Goal: Information Seeking & Learning: Learn about a topic

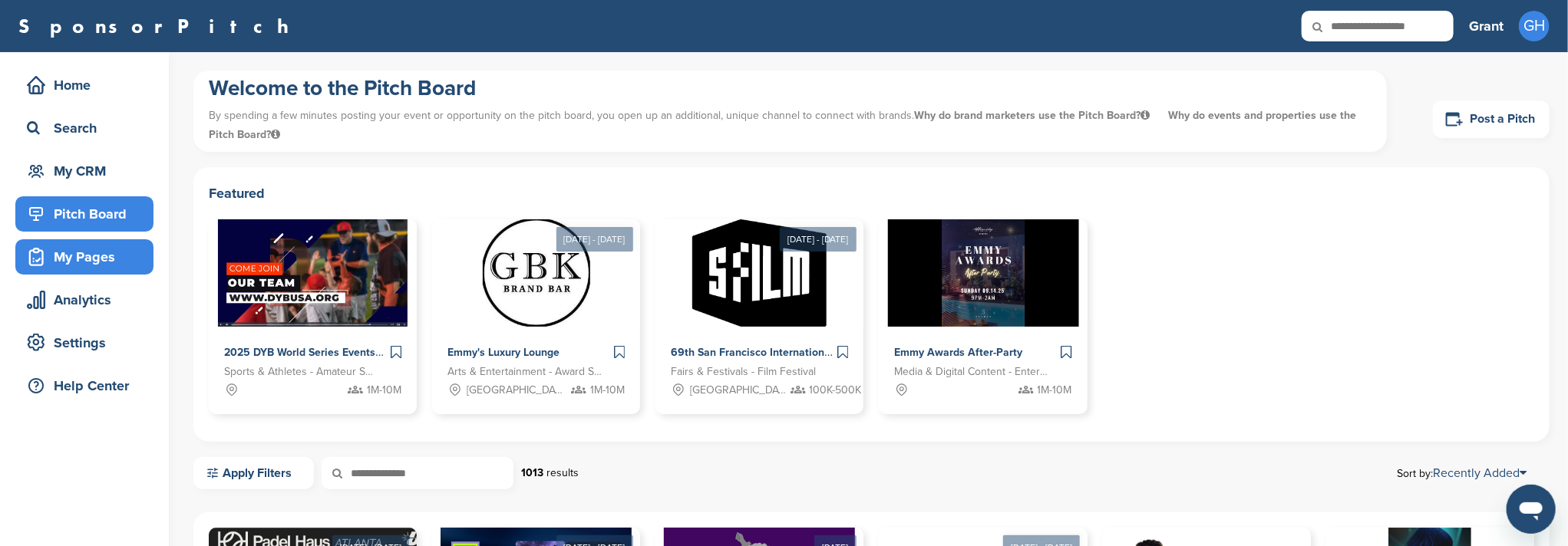
click at [76, 261] on div "My Pages" at bounding box center [89, 257] width 131 height 28
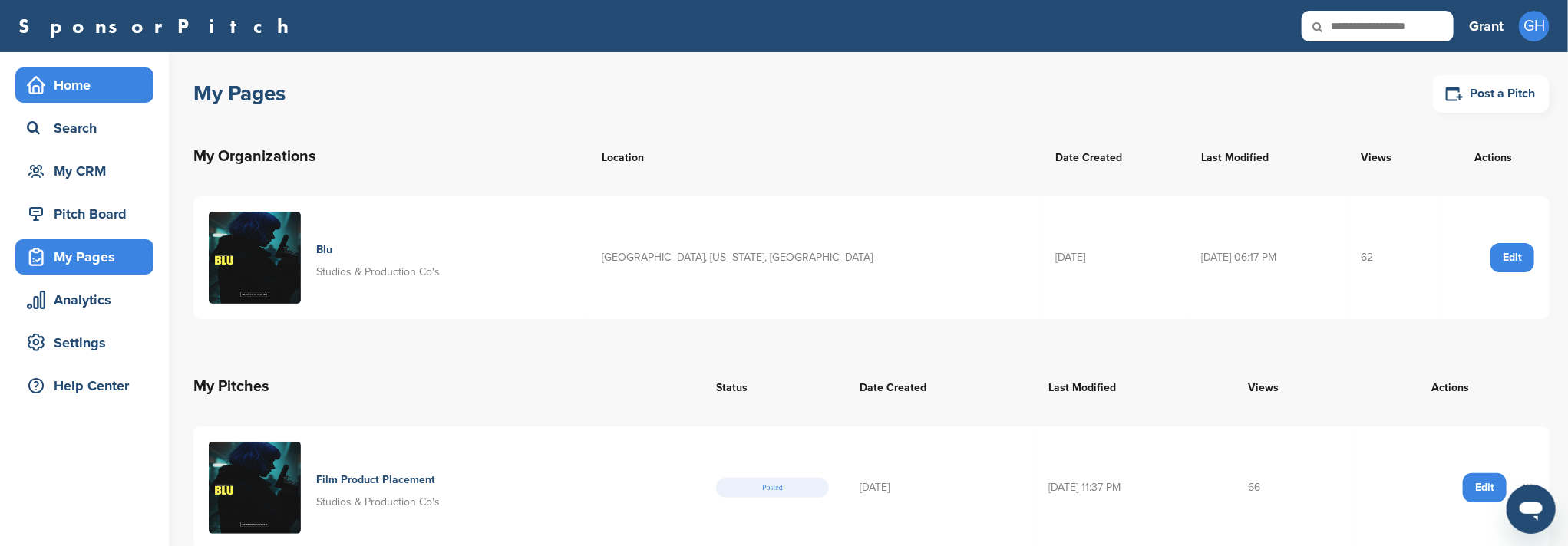
click at [105, 82] on div "Home" at bounding box center [89, 86] width 131 height 28
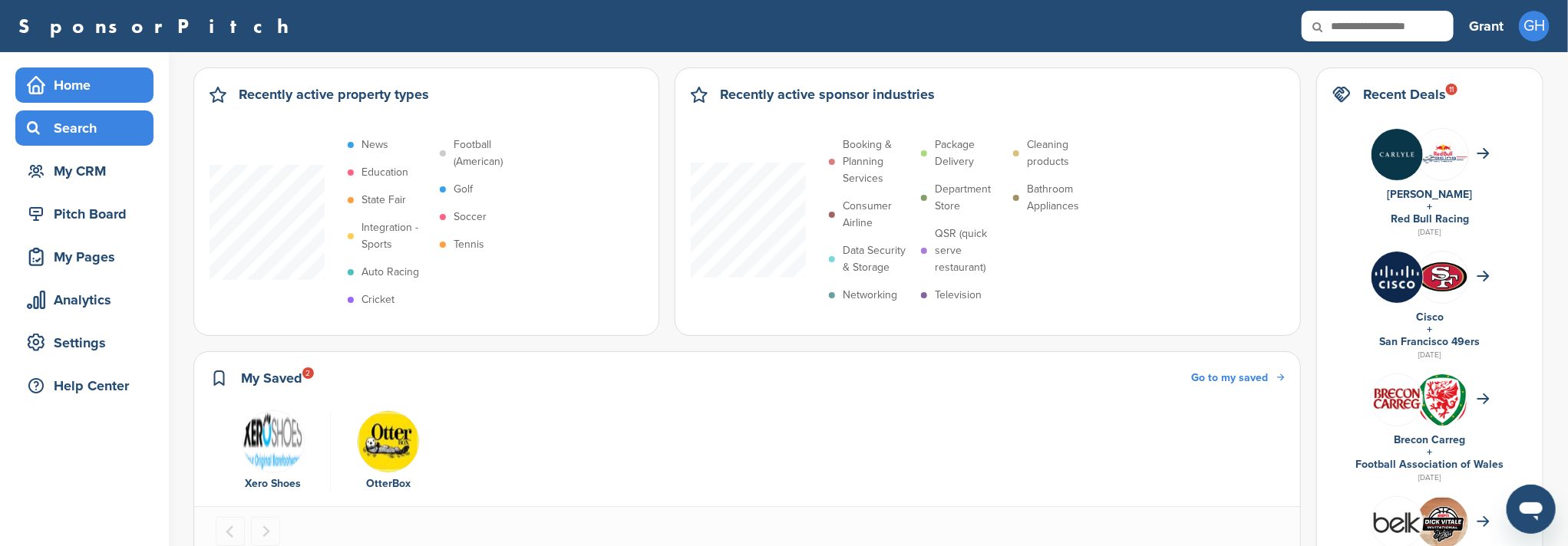
click at [93, 136] on div "Search" at bounding box center [89, 129] width 131 height 28
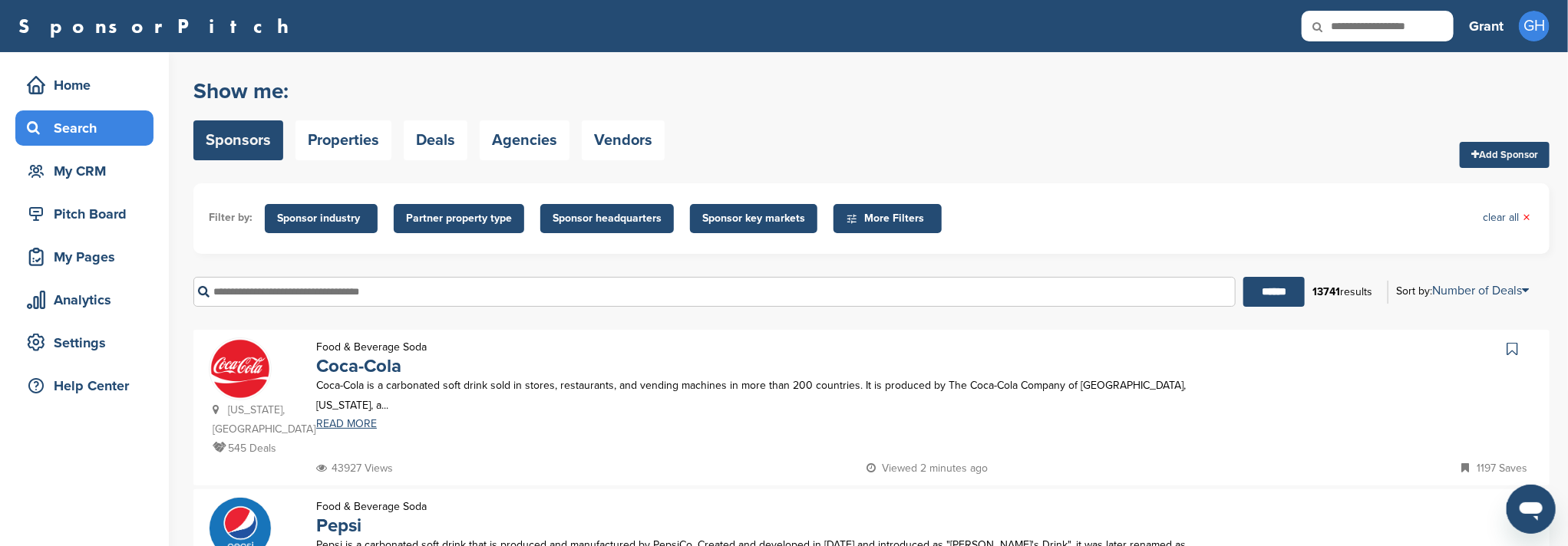
click at [315, 219] on span "Sponsor industry" at bounding box center [321, 219] width 89 height 17
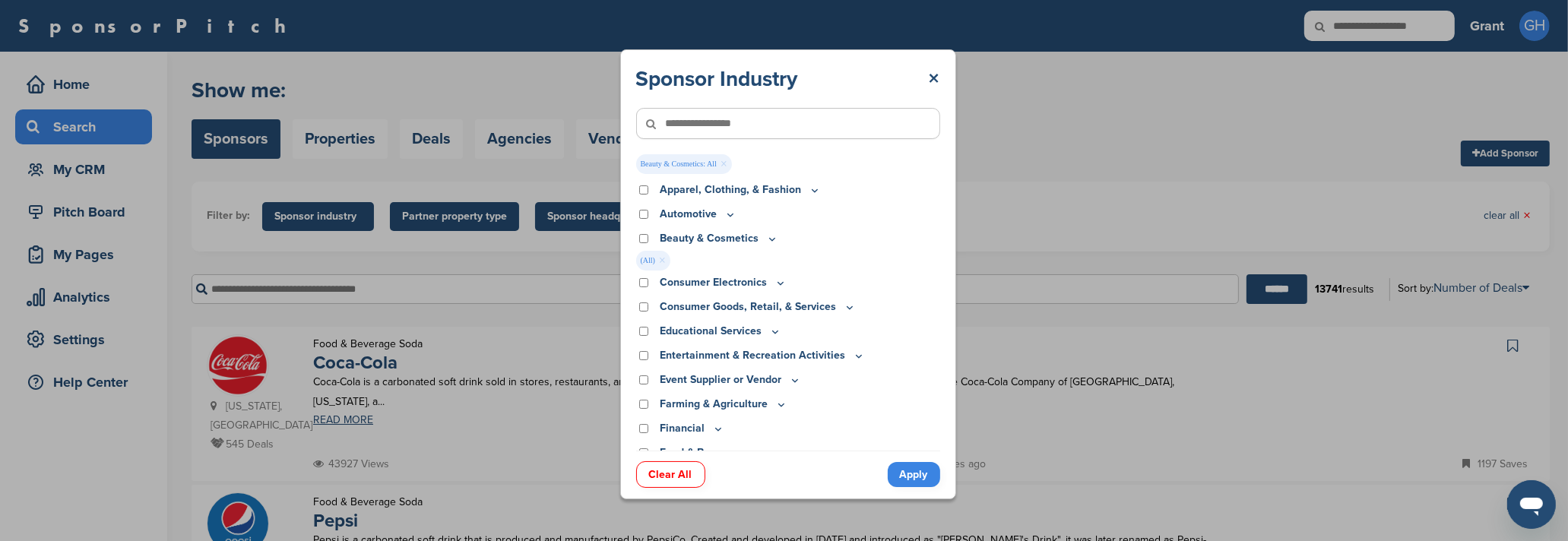
click at [925, 479] on link "Apply" at bounding box center [913, 474] width 53 height 25
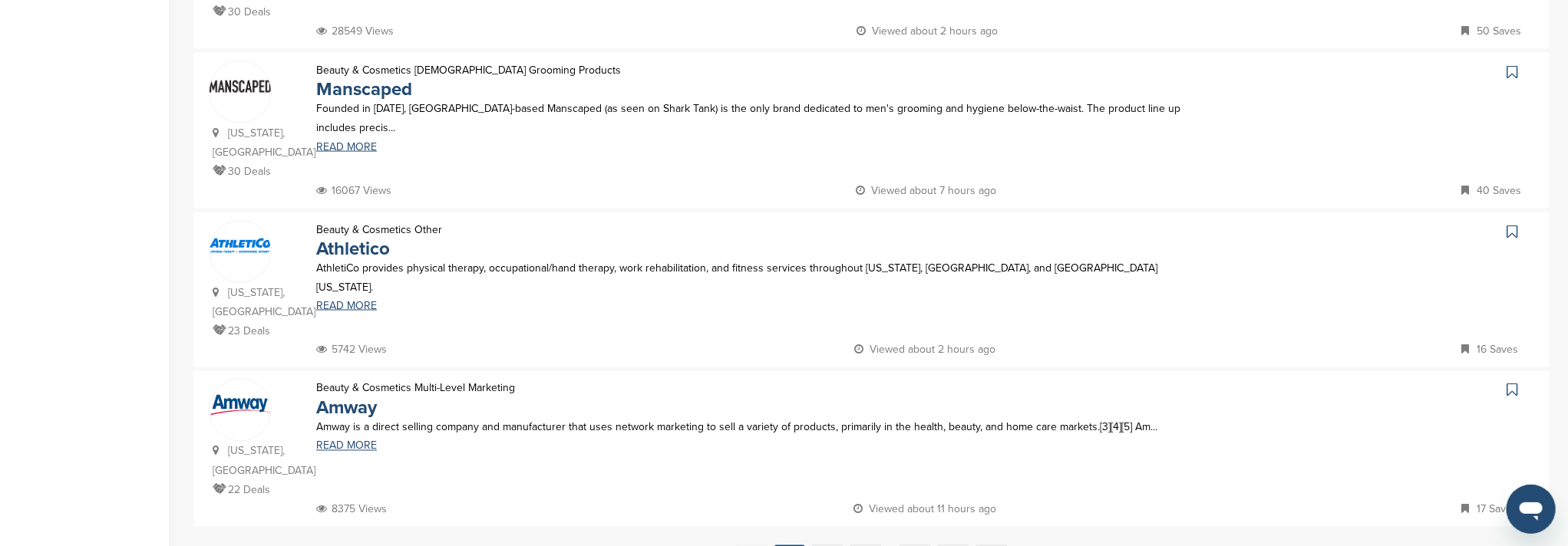
scroll to position [1431, 0]
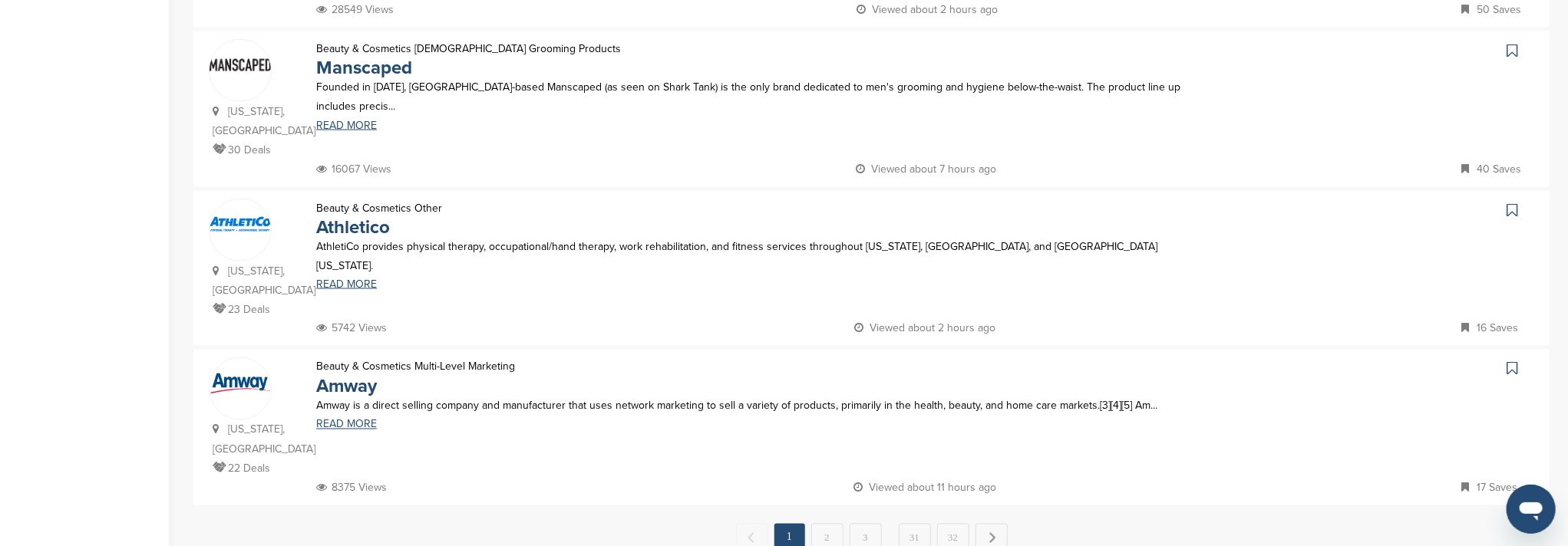
click at [956, 524] on link "32" at bounding box center [953, 538] width 33 height 28
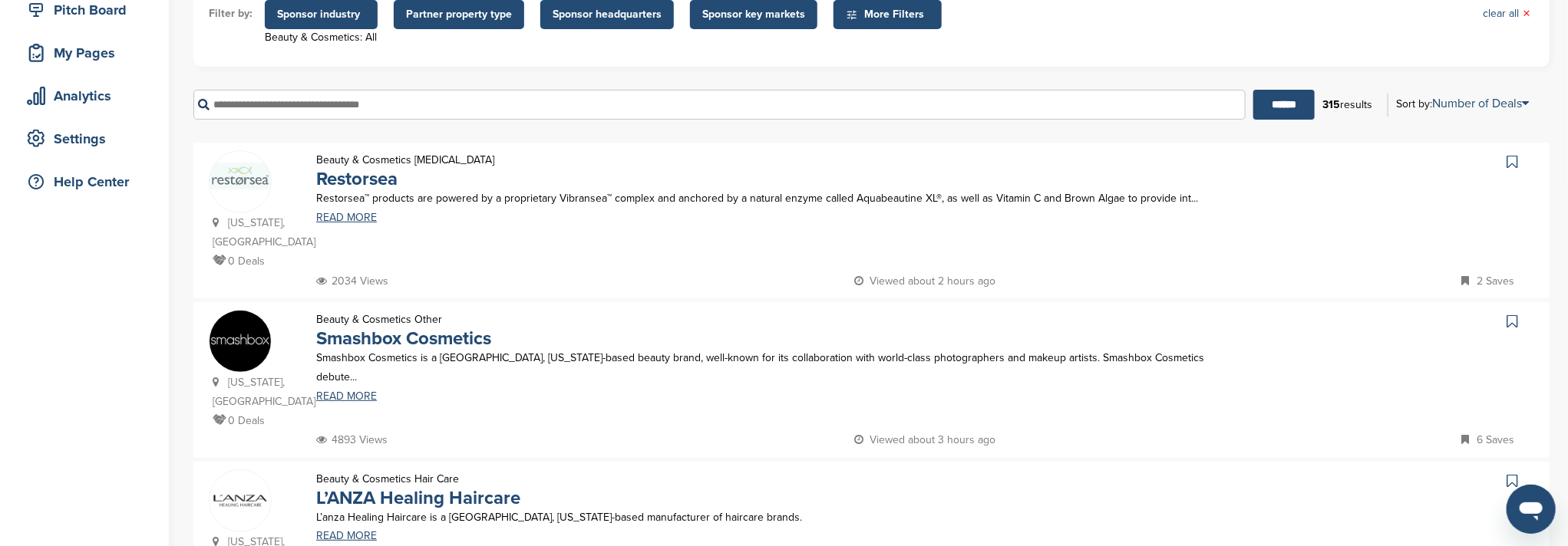
scroll to position [817, 0]
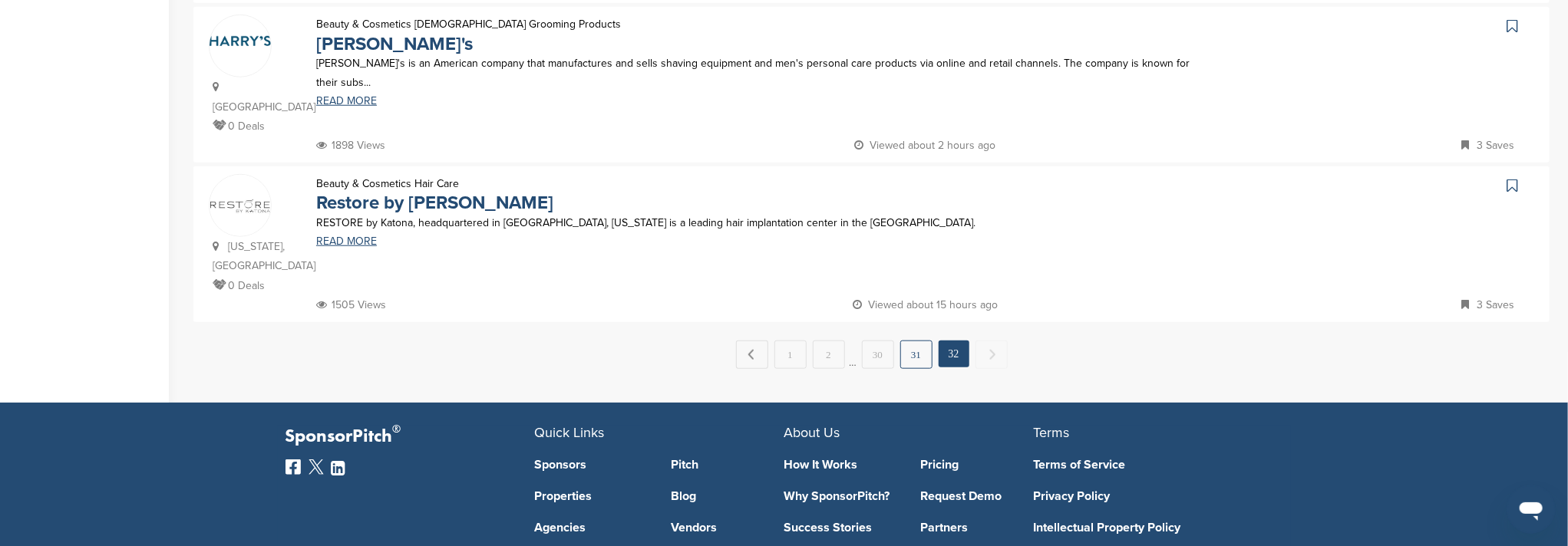
click at [919, 340] on link "31" at bounding box center [915, 354] width 33 height 28
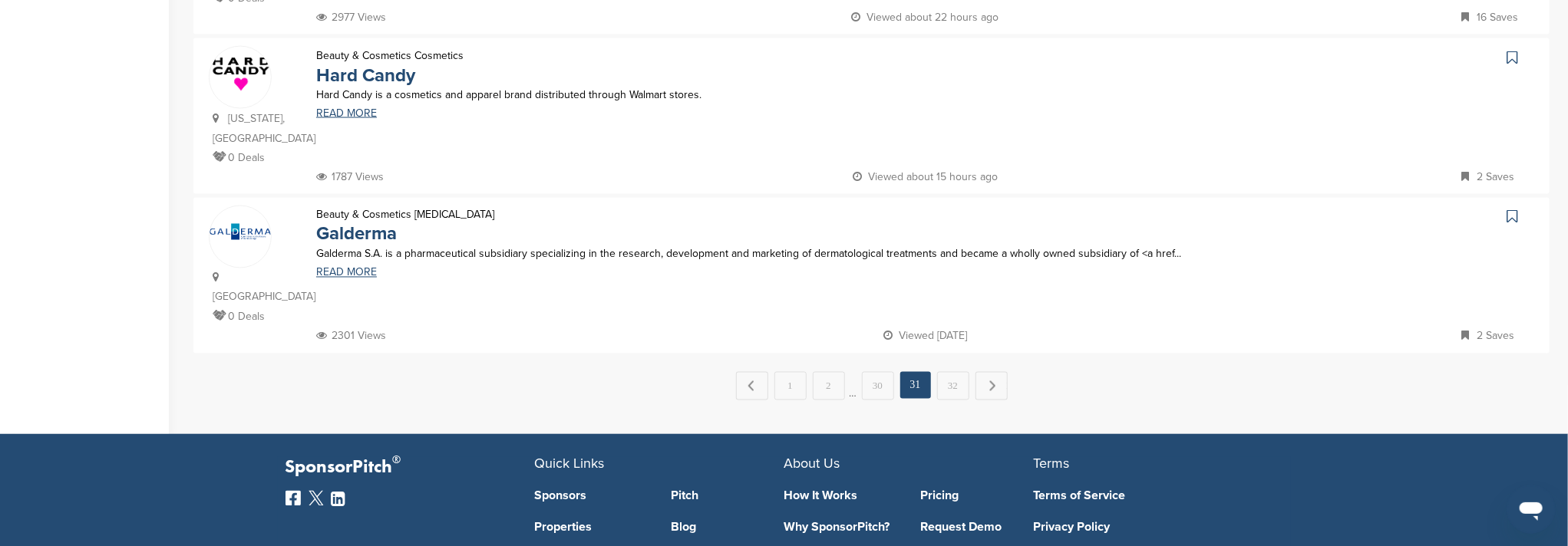
scroll to position [1636, 0]
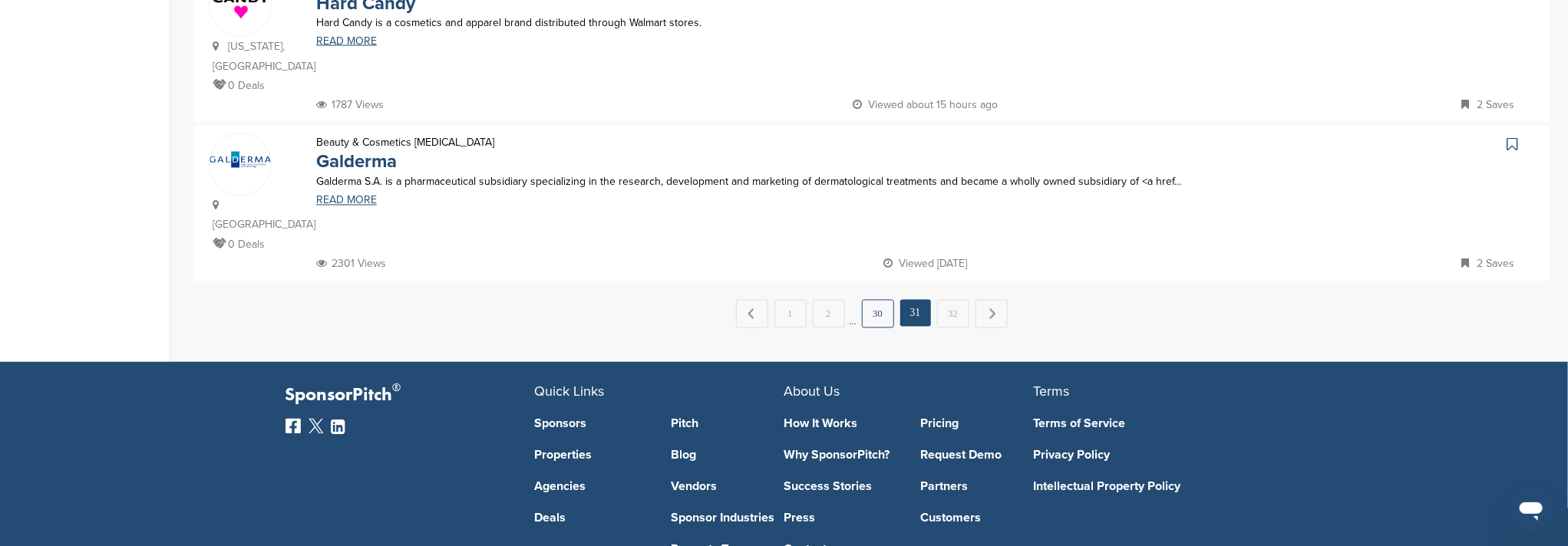
click at [869, 300] on link "30" at bounding box center [877, 314] width 33 height 28
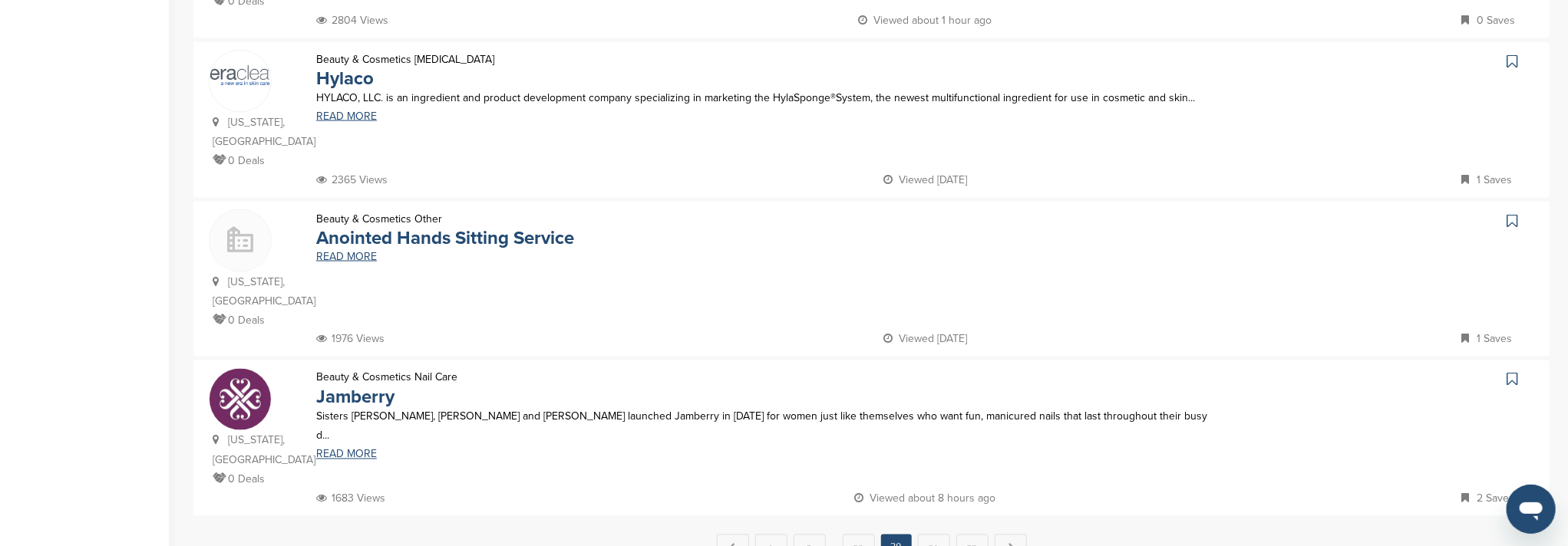
scroll to position [1533, 0]
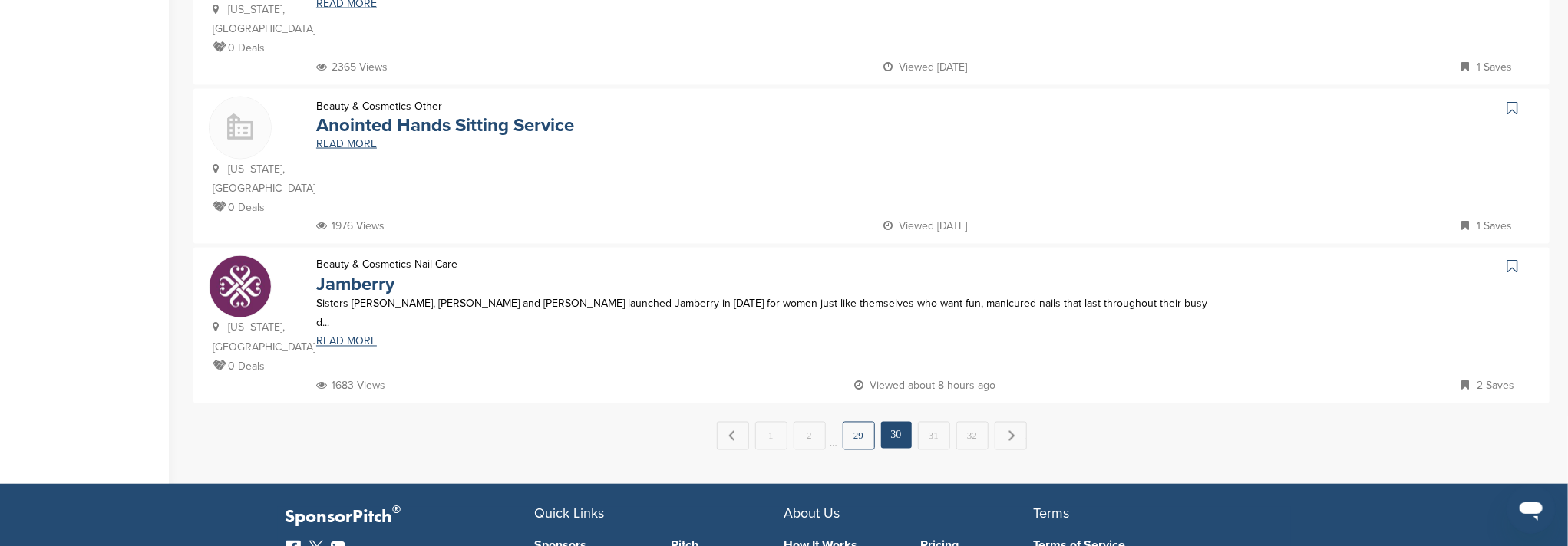
click at [856, 422] on link "29" at bounding box center [859, 436] width 33 height 28
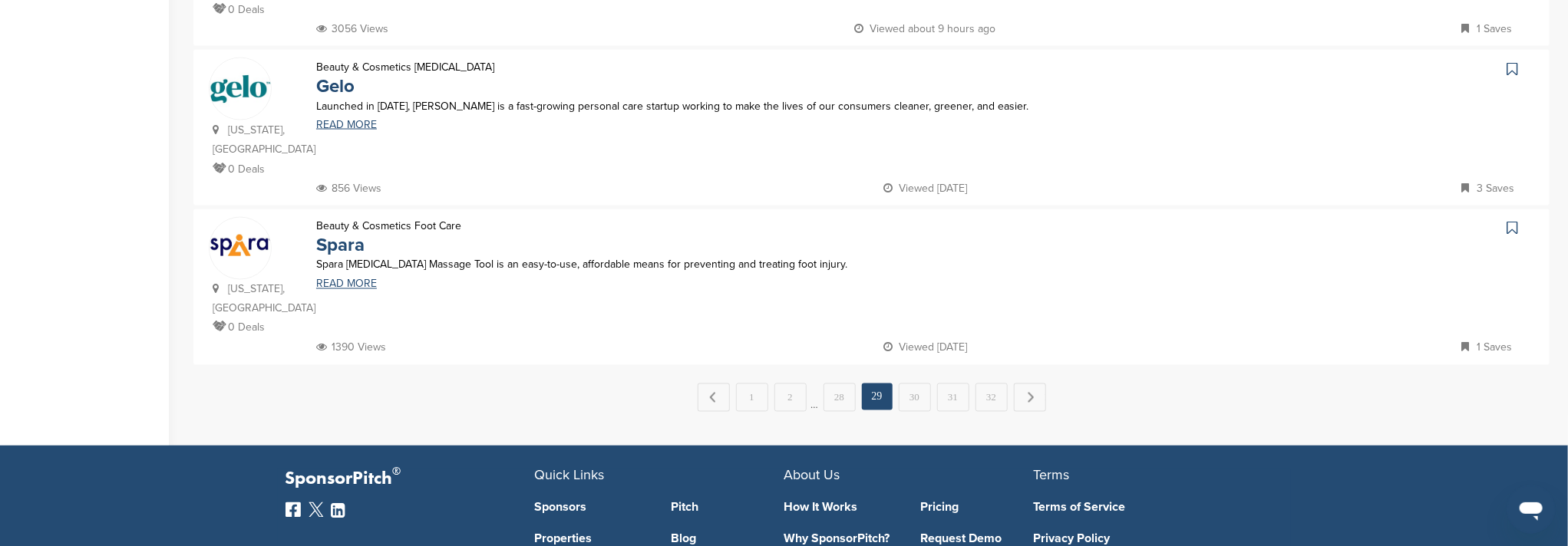
scroll to position [1534, 0]
click at [839, 383] on link "28" at bounding box center [839, 397] width 33 height 28
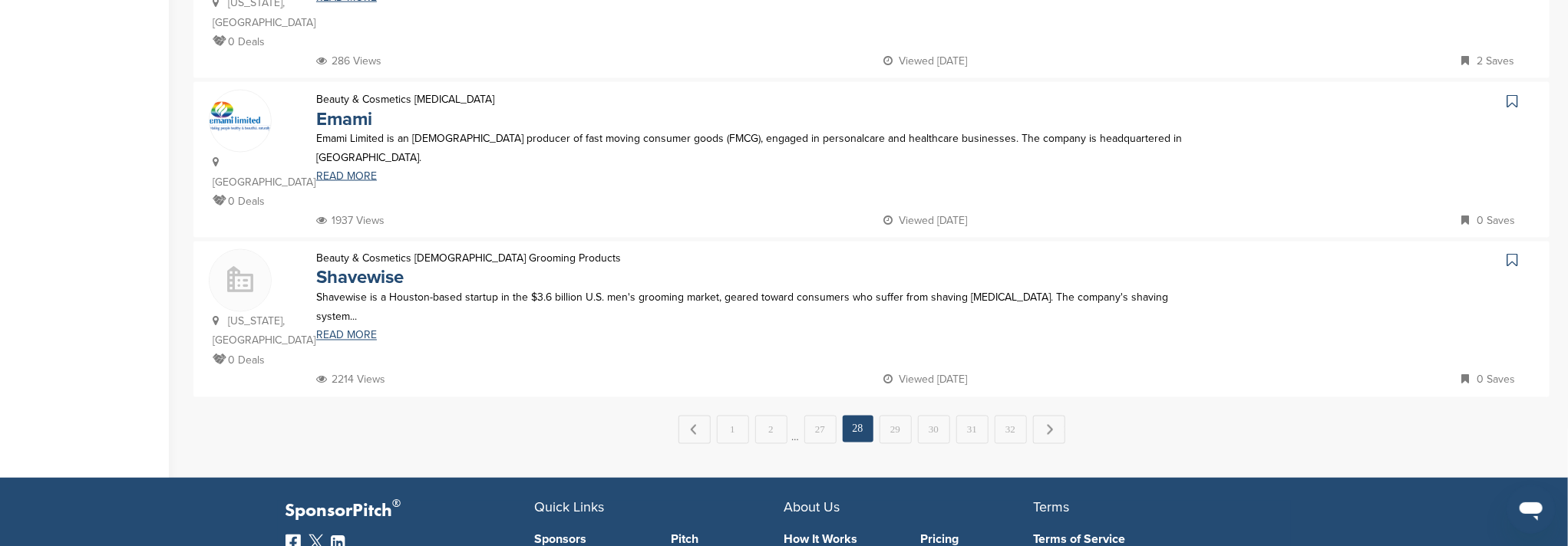
scroll to position [1533, 0]
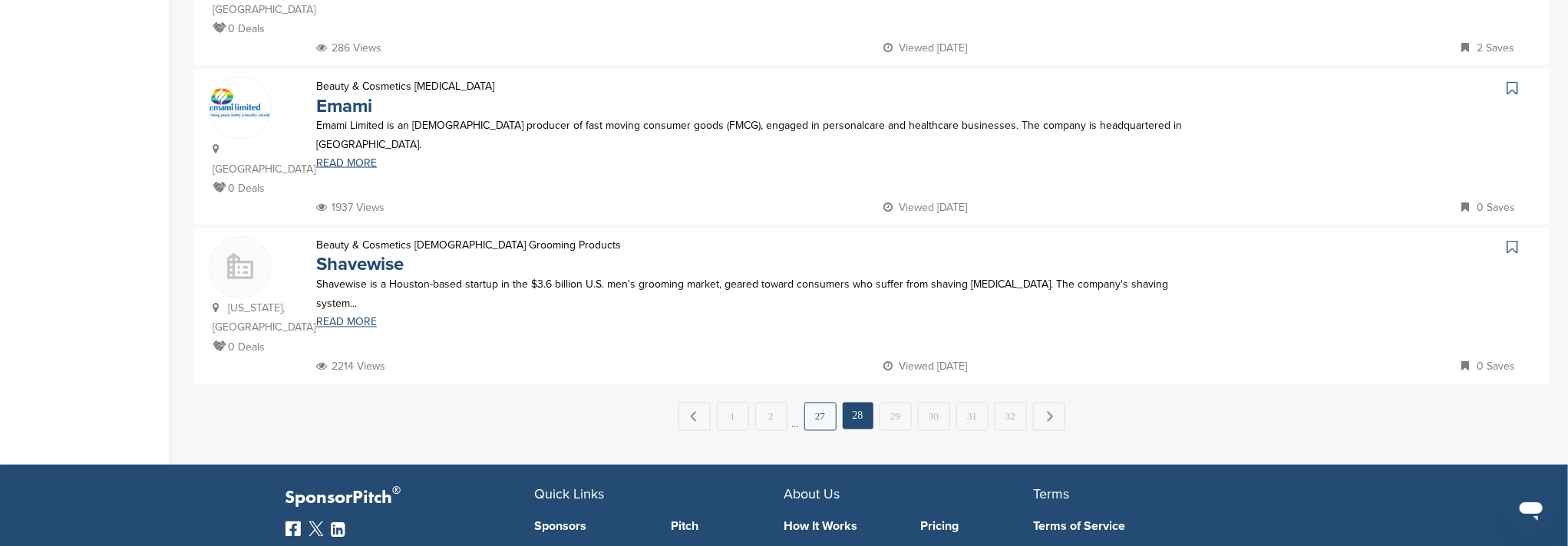
click at [820, 403] on link "27" at bounding box center [820, 416] width 33 height 28
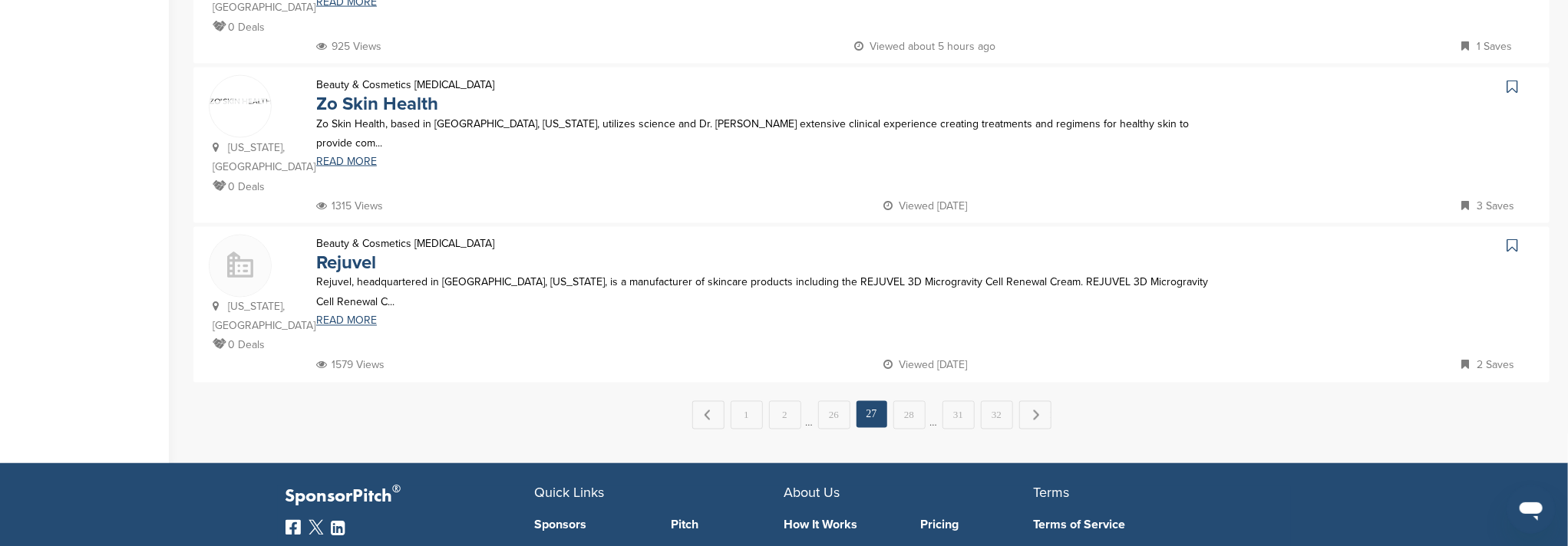
scroll to position [1636, 0]
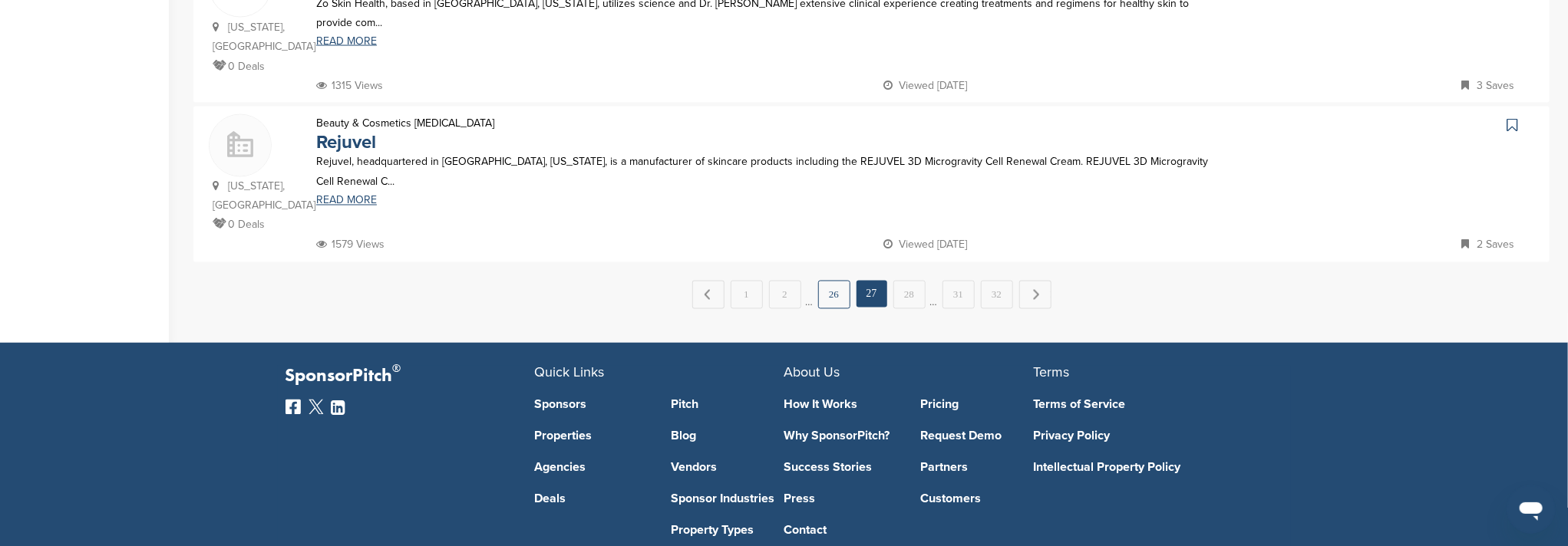
click at [847, 280] on link "26" at bounding box center [833, 294] width 33 height 28
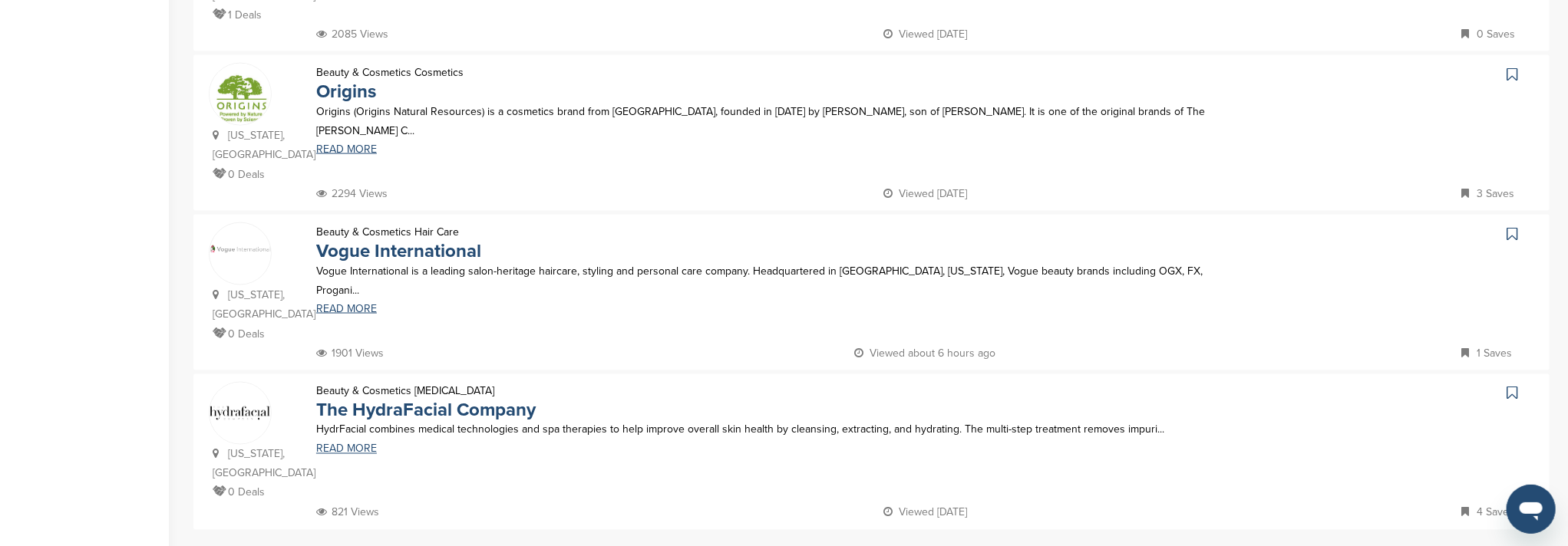
scroll to position [1431, 0]
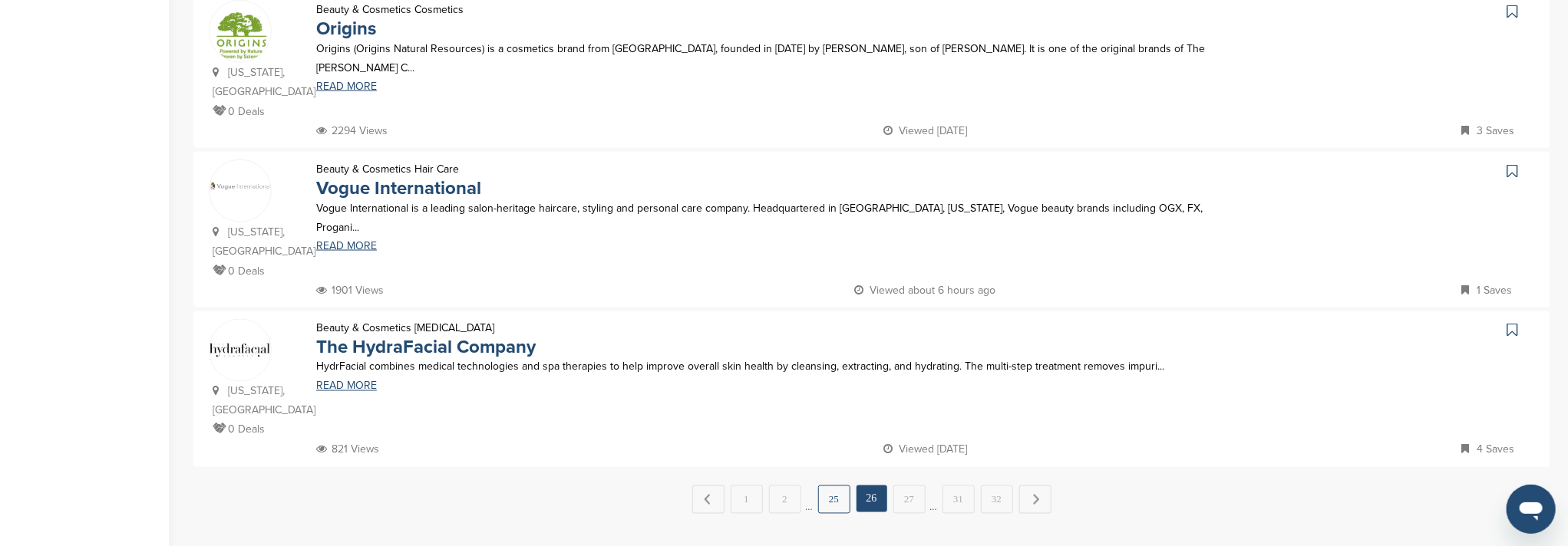
click at [834, 485] on link "25" at bounding box center [833, 499] width 33 height 28
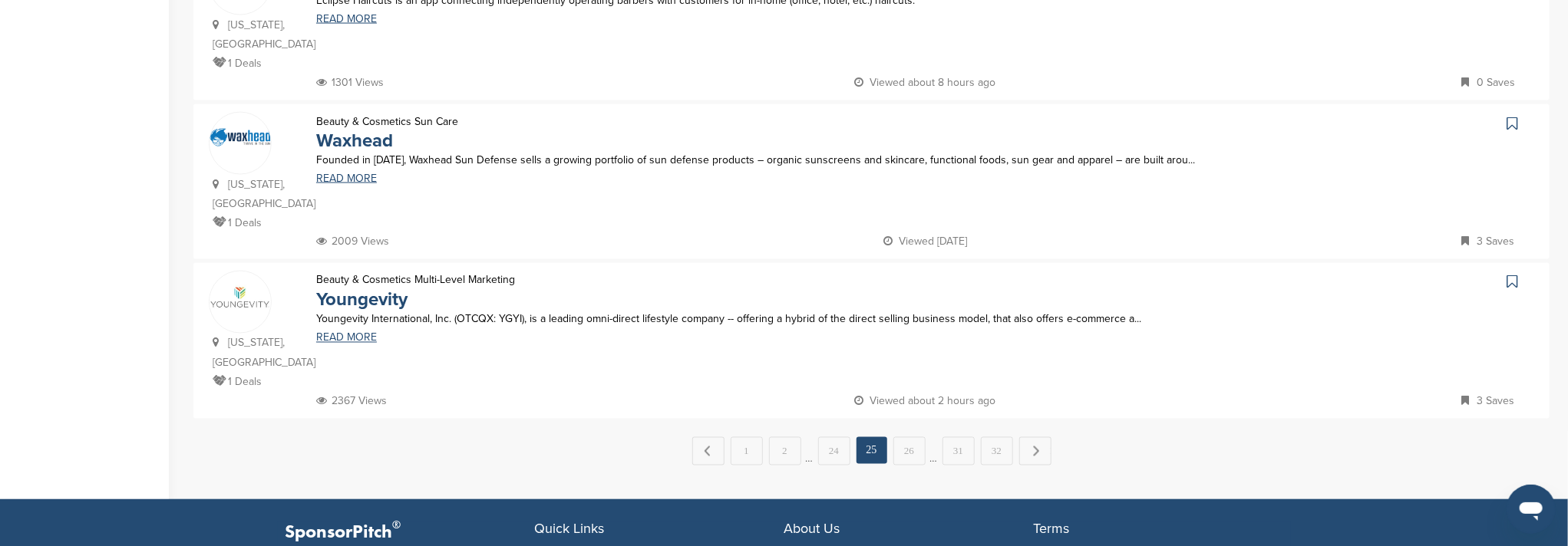
scroll to position [1534, 0]
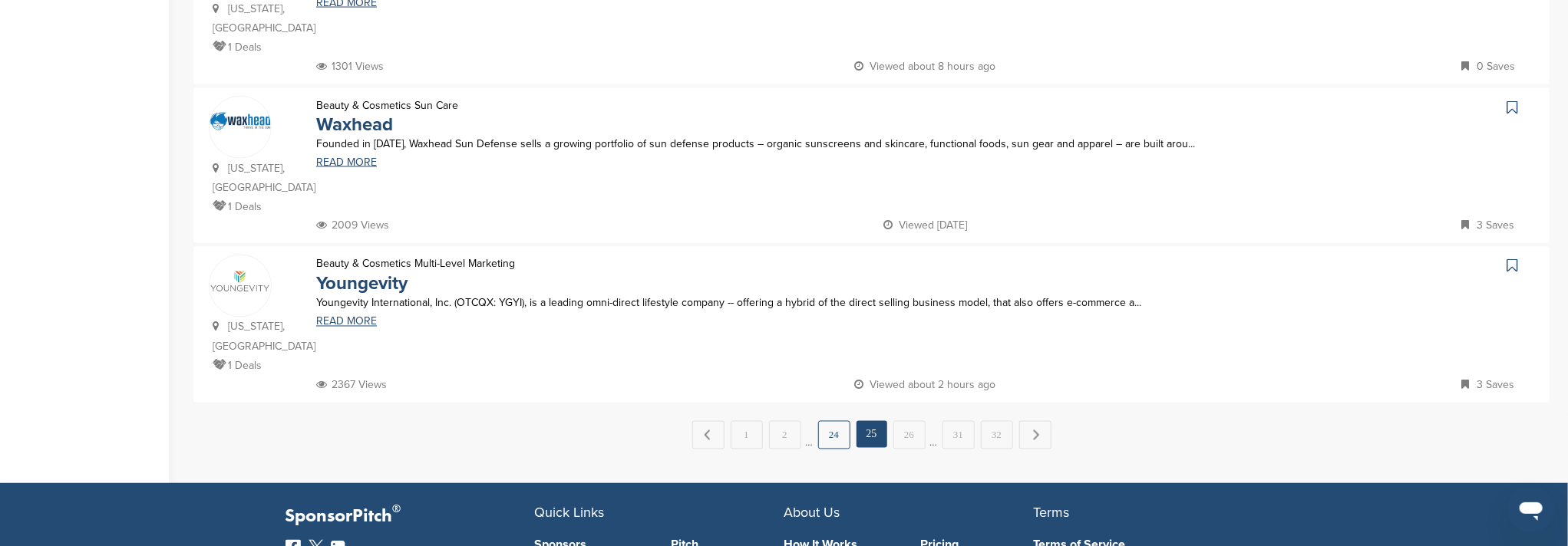
click at [837, 421] on link "24" at bounding box center [833, 435] width 33 height 28
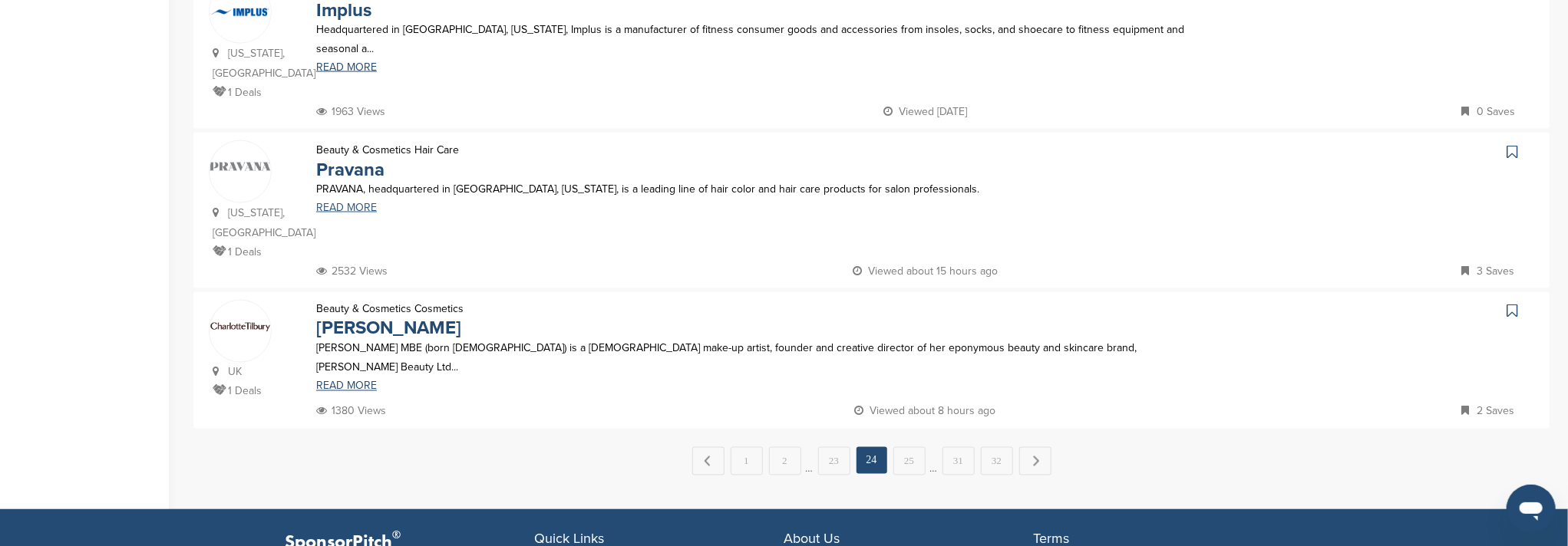
scroll to position [1533, 0]
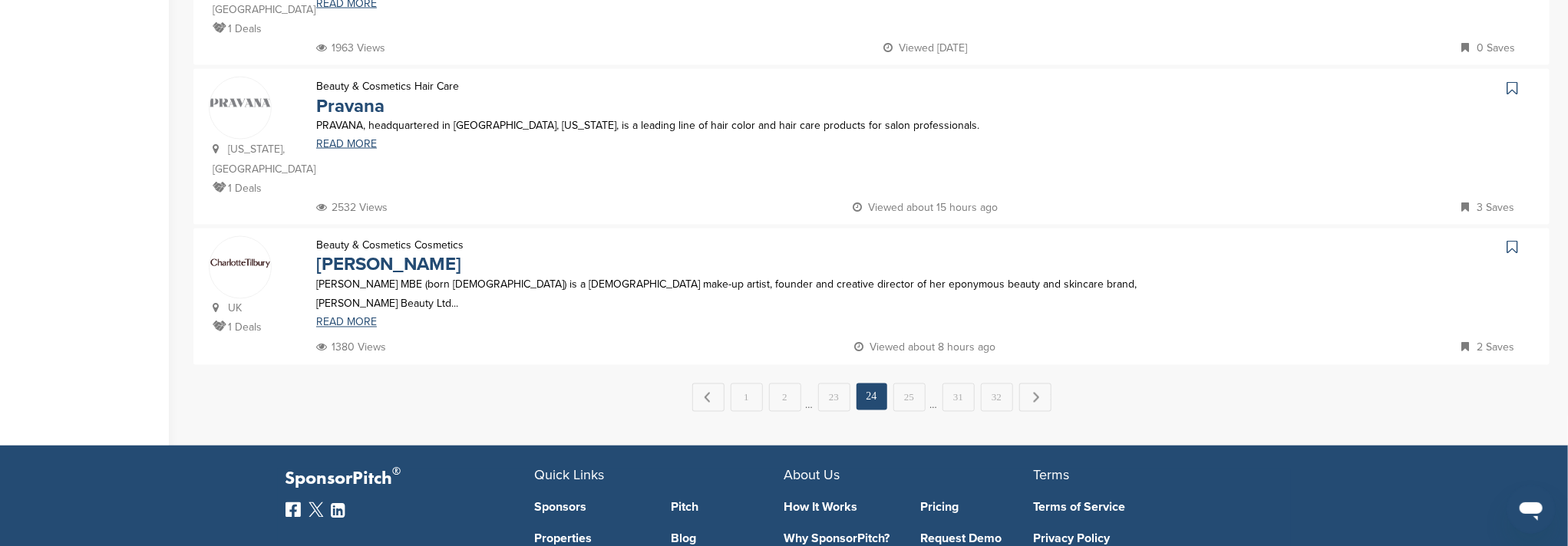
click at [838, 384] on link "23" at bounding box center [833, 398] width 33 height 28
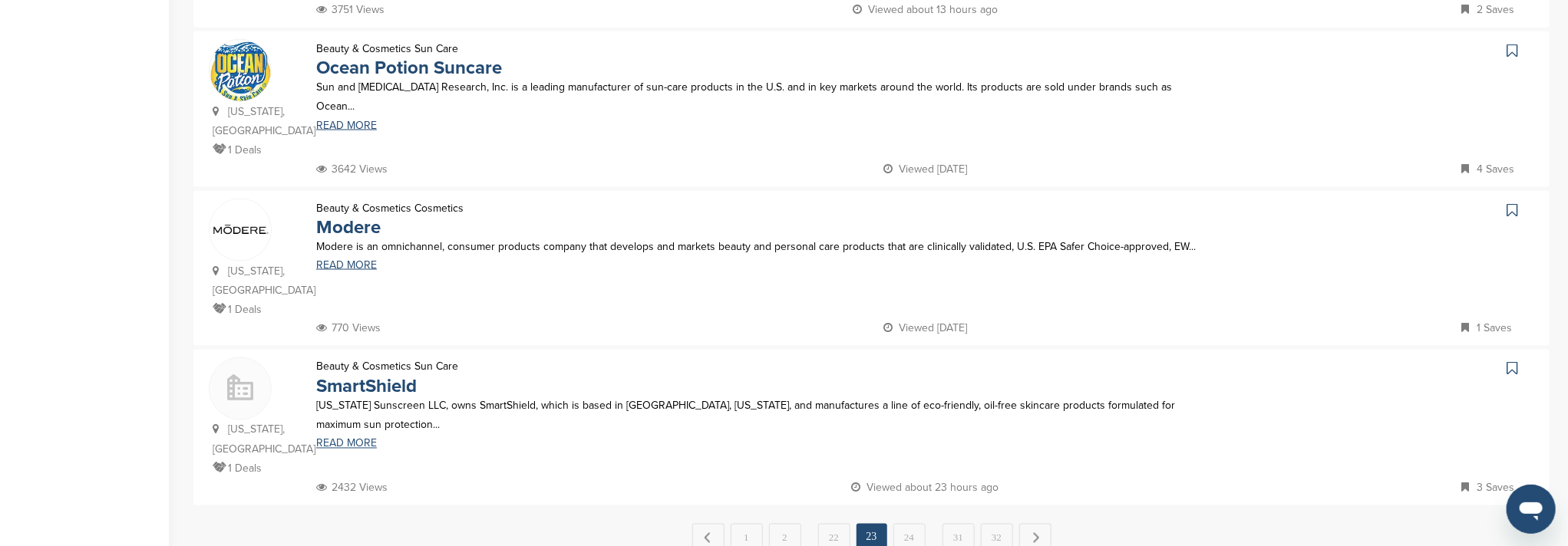
scroll to position [1534, 0]
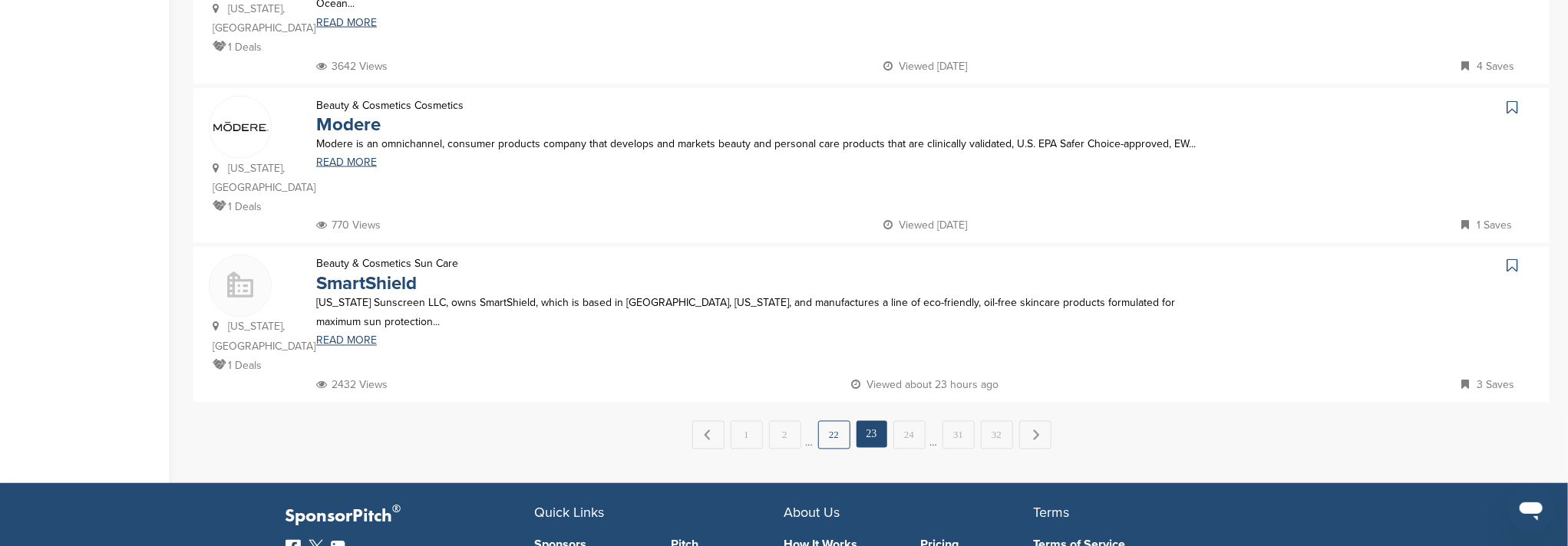
click at [835, 421] on link "22" at bounding box center [833, 435] width 33 height 28
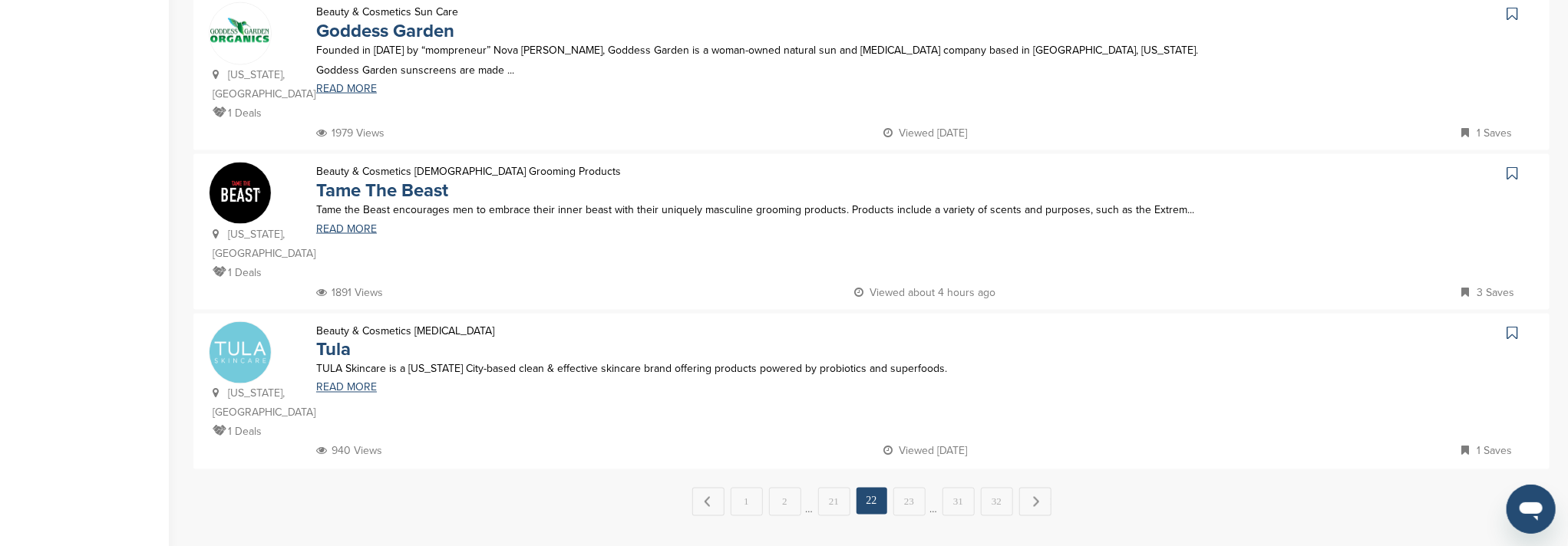
scroll to position [1431, 0]
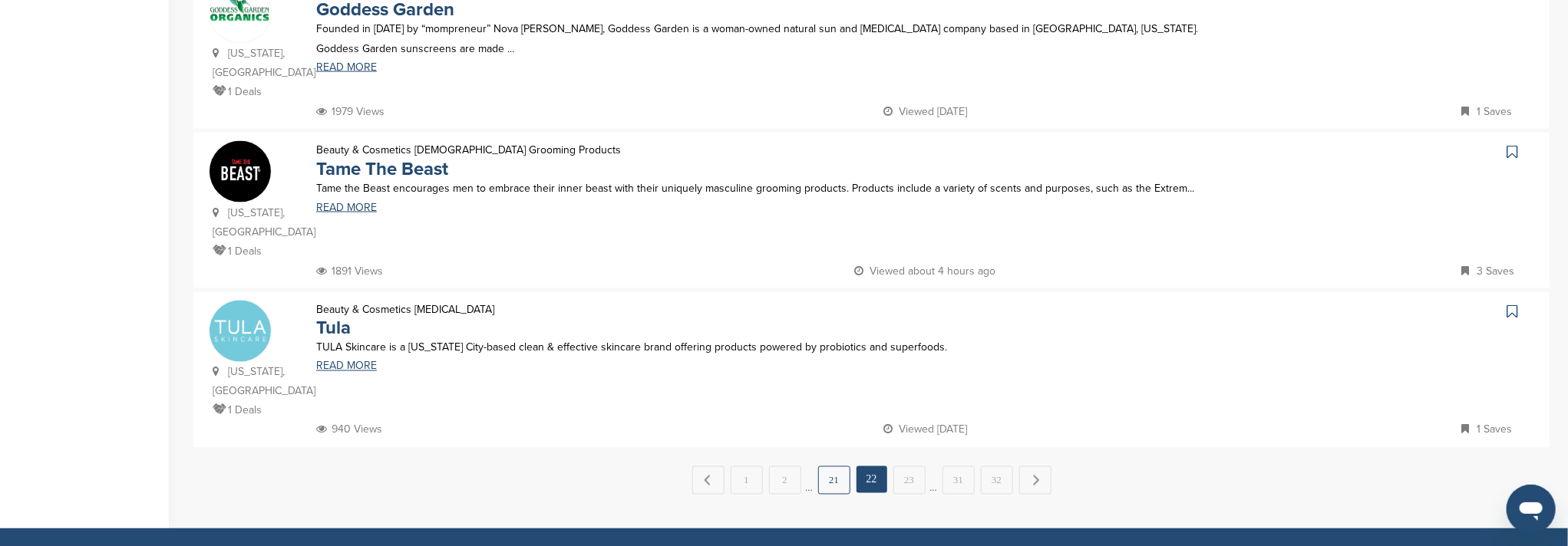
click at [830, 466] on link "21" at bounding box center [833, 480] width 33 height 28
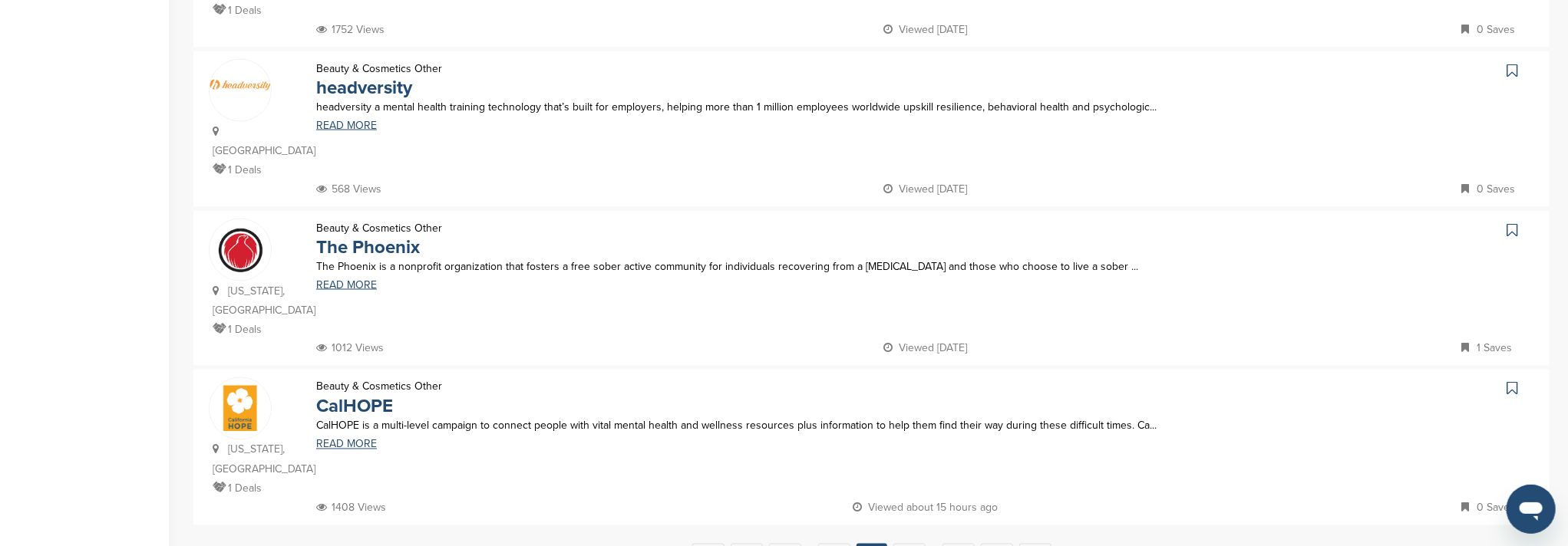
scroll to position [1533, 0]
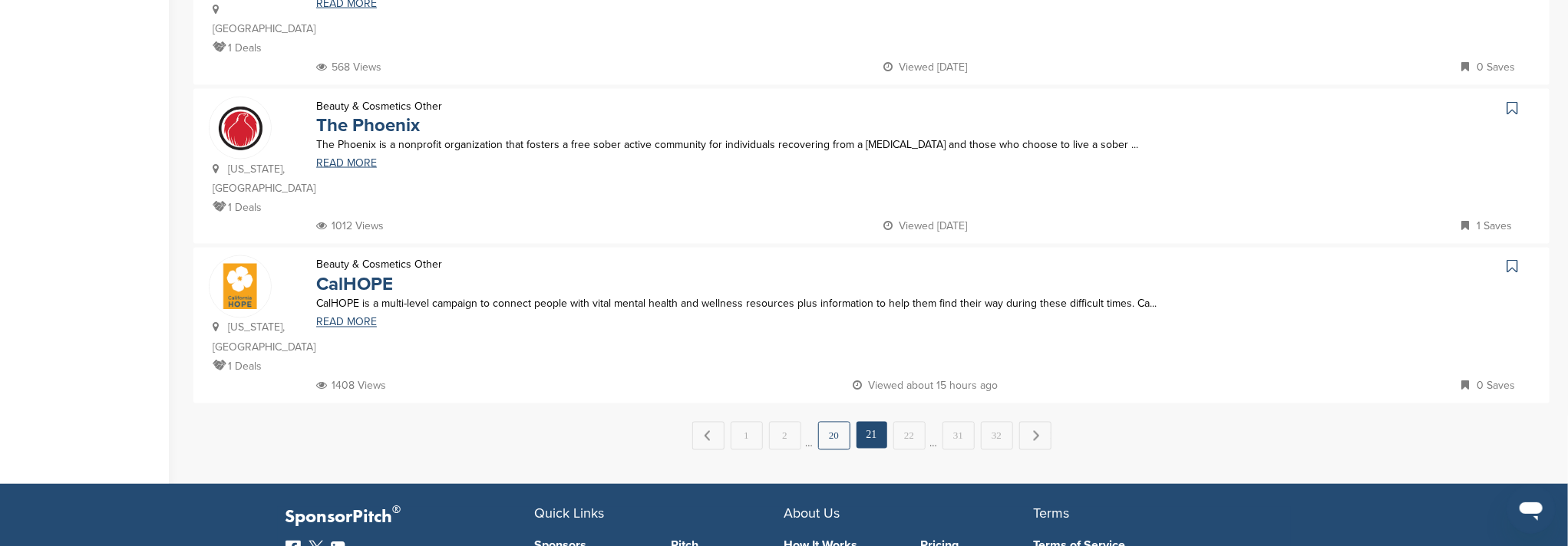
click at [832, 422] on link "20" at bounding box center [833, 436] width 33 height 28
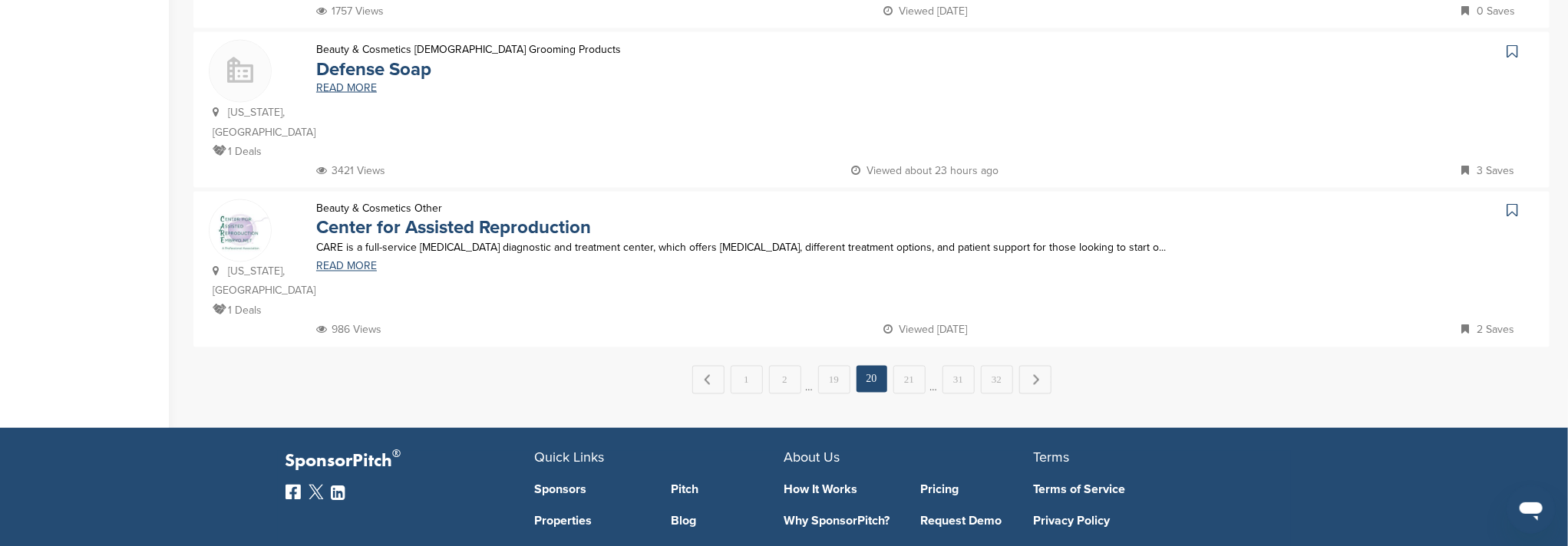
scroll to position [1636, 0]
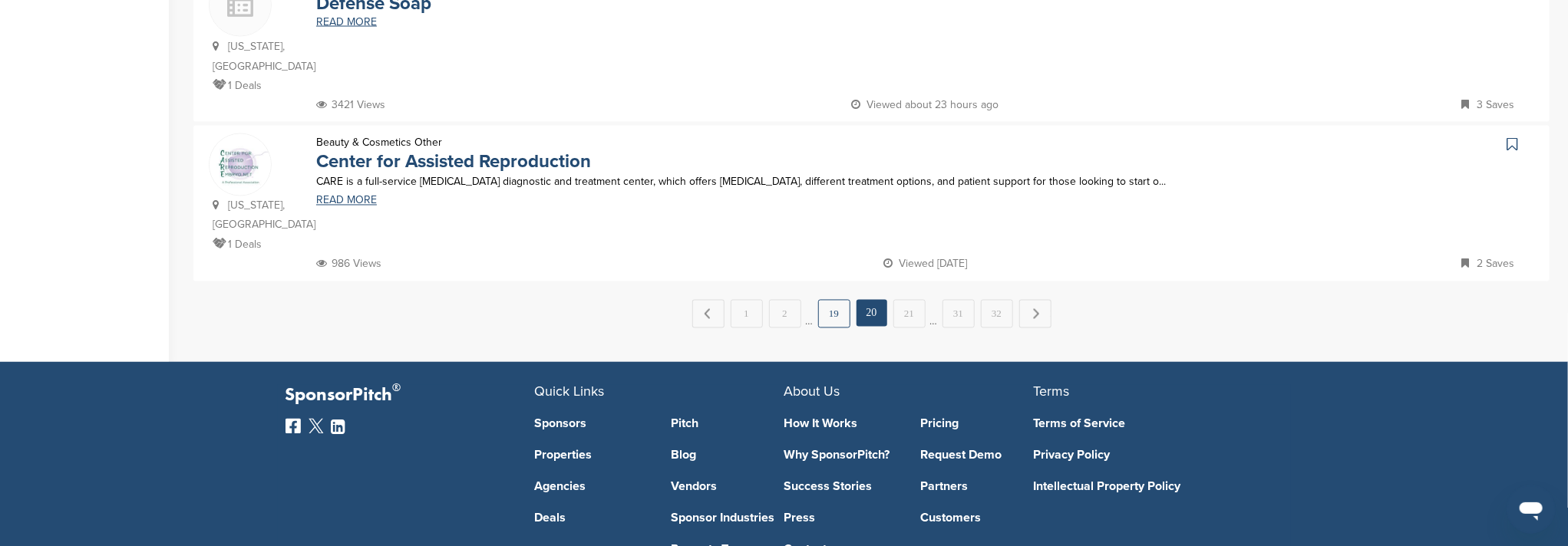
click at [848, 300] on link "19" at bounding box center [833, 314] width 33 height 28
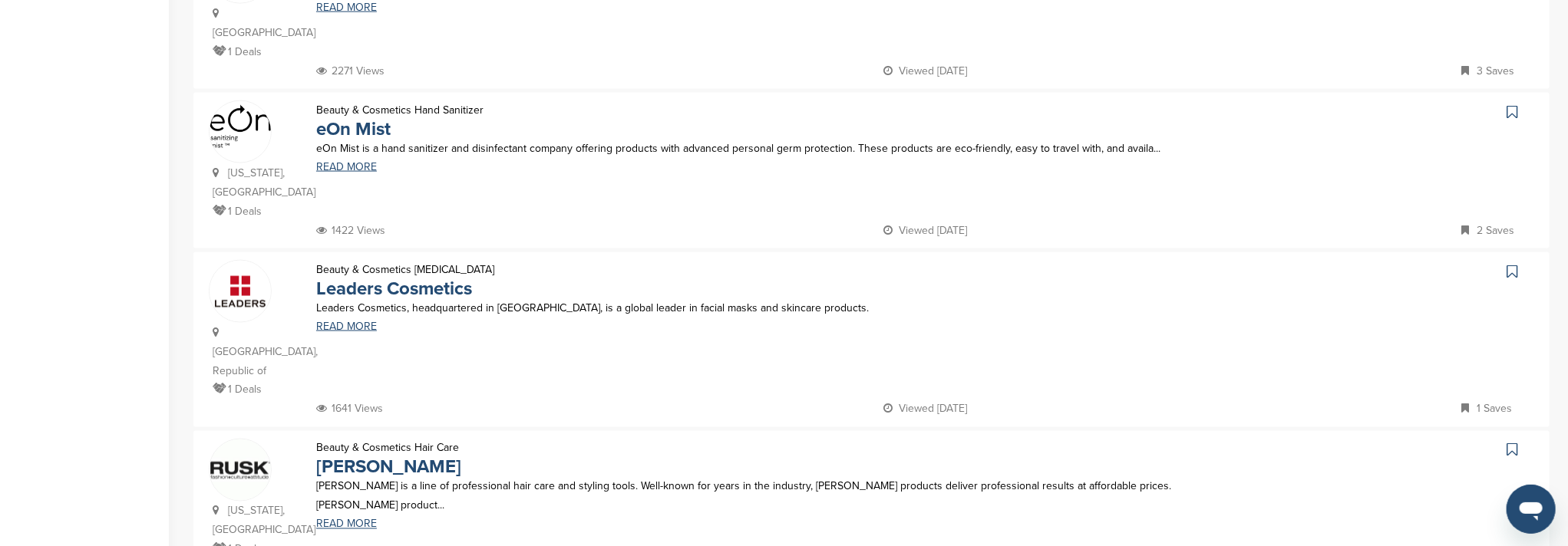
scroll to position [1431, 0]
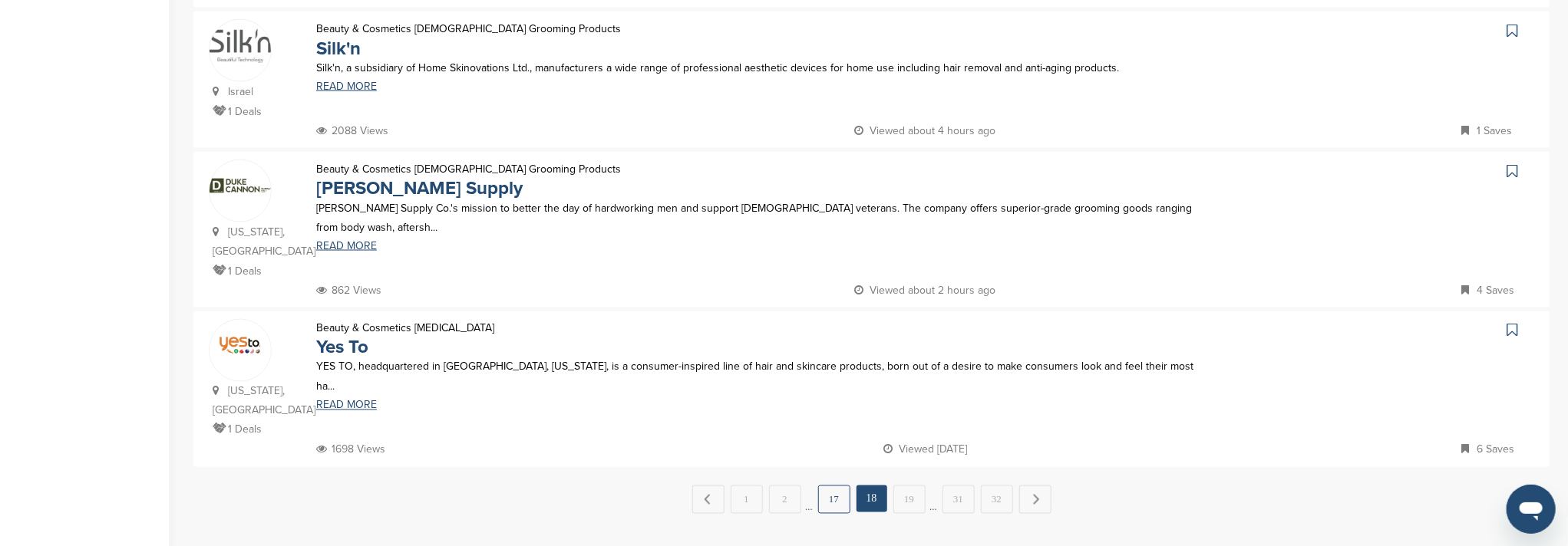
click at [829, 485] on link "17" at bounding box center [833, 499] width 33 height 28
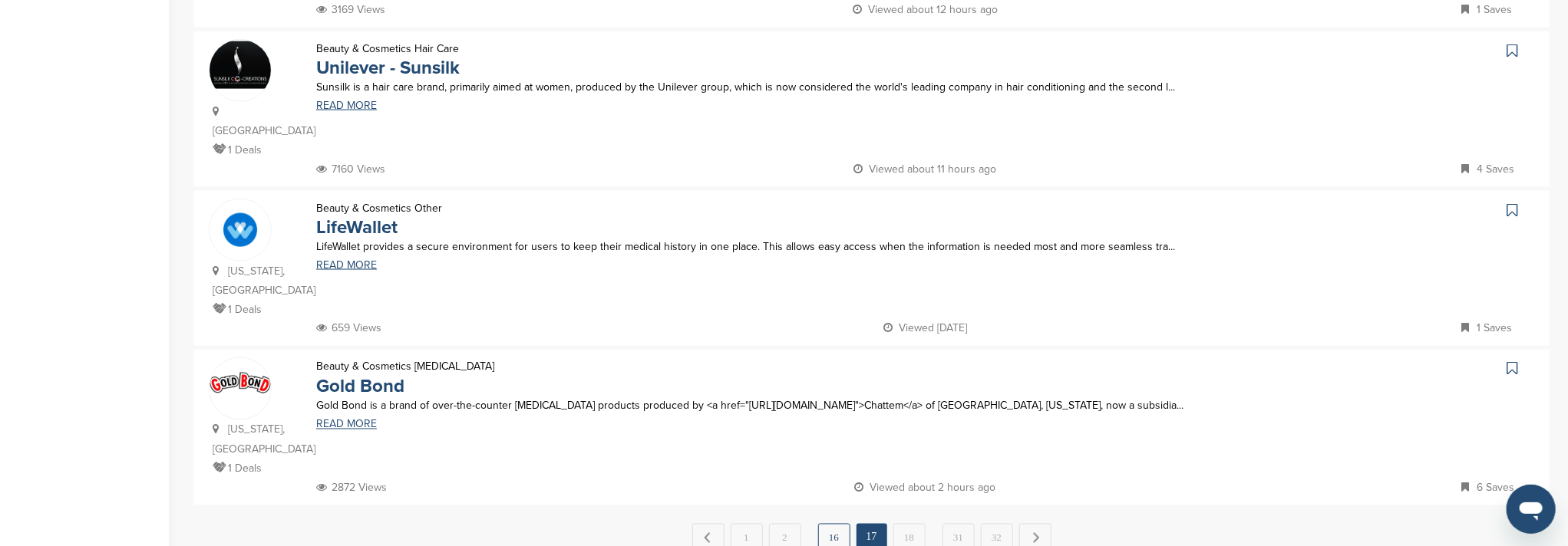
click at [841, 524] on link "16" at bounding box center [833, 538] width 33 height 28
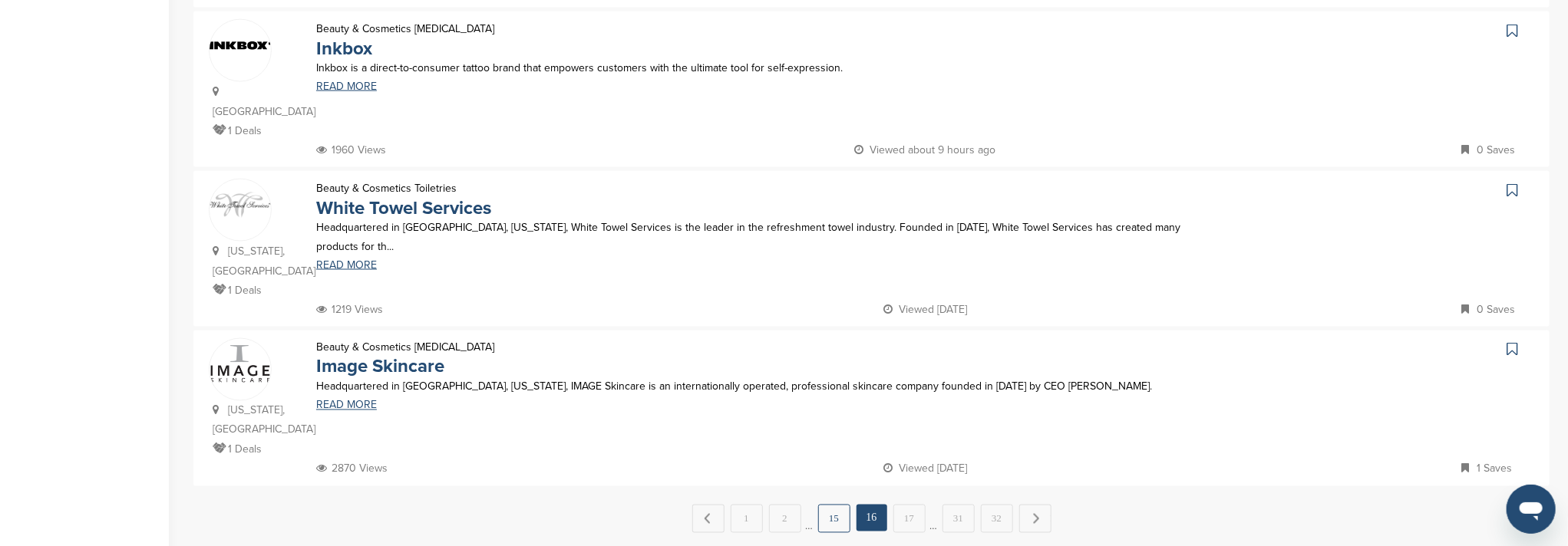
click at [830, 505] on link "15" at bounding box center [833, 519] width 33 height 28
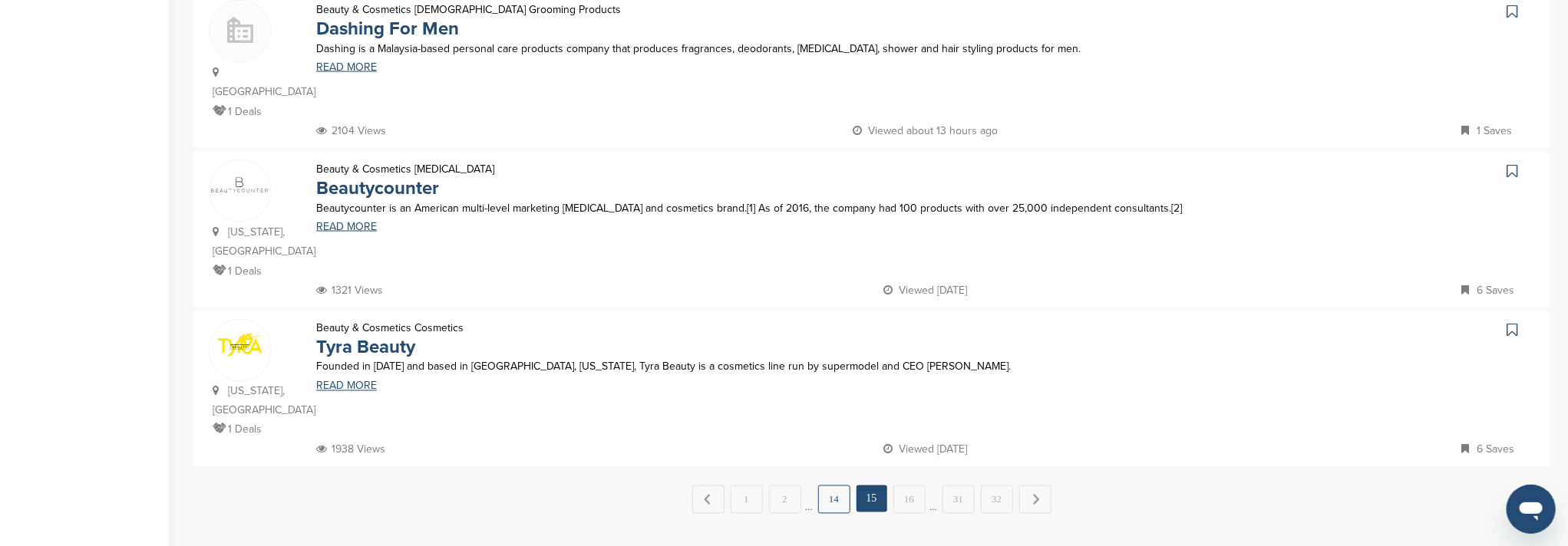
click at [835, 485] on link "14" at bounding box center [833, 499] width 33 height 28
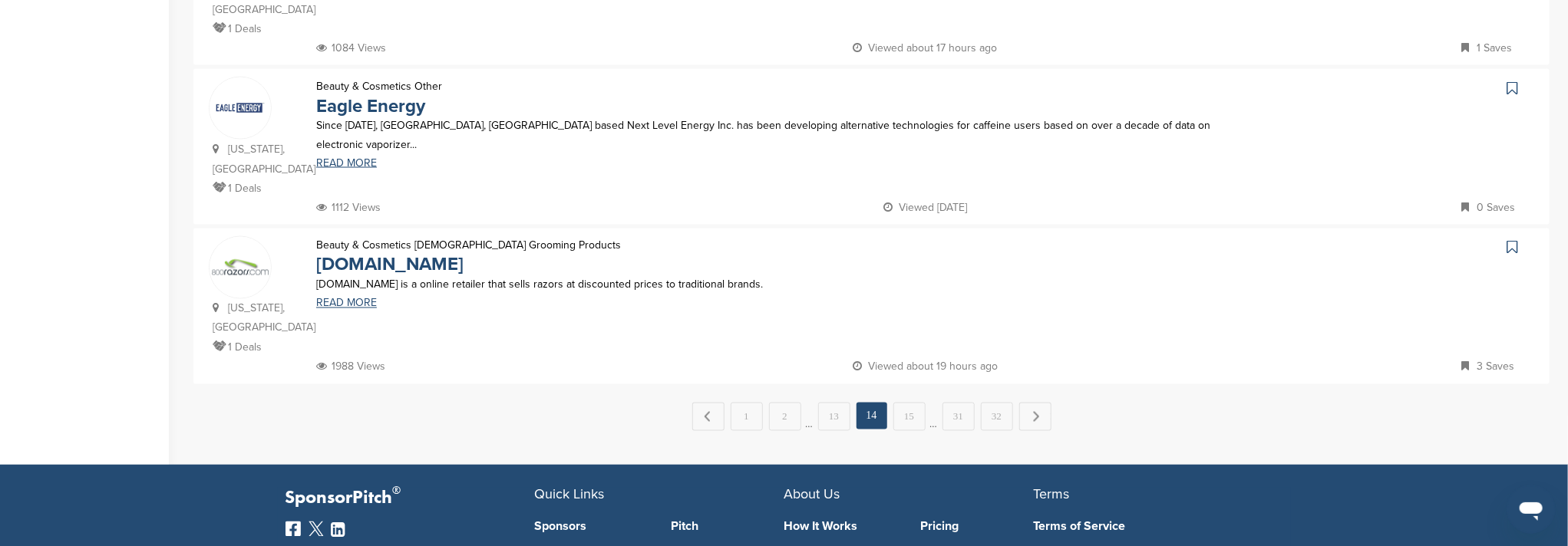
scroll to position [1534, 0]
click at [830, 402] on link "13" at bounding box center [833, 416] width 33 height 28
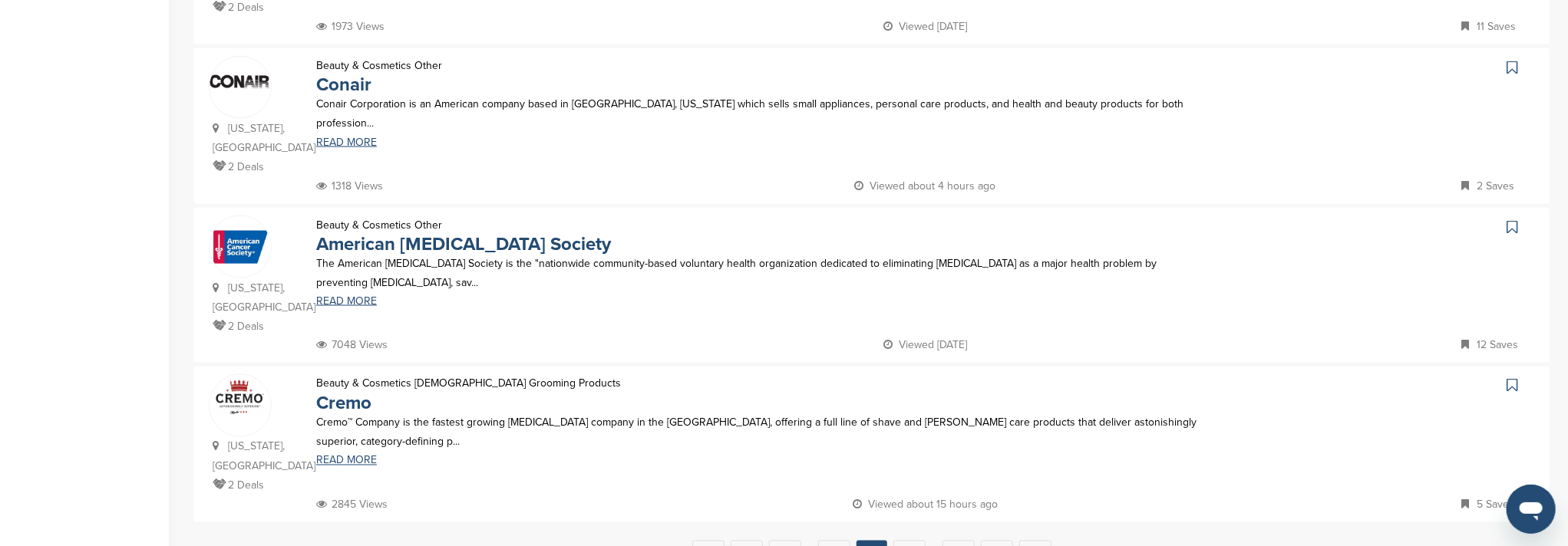
scroll to position [1431, 0]
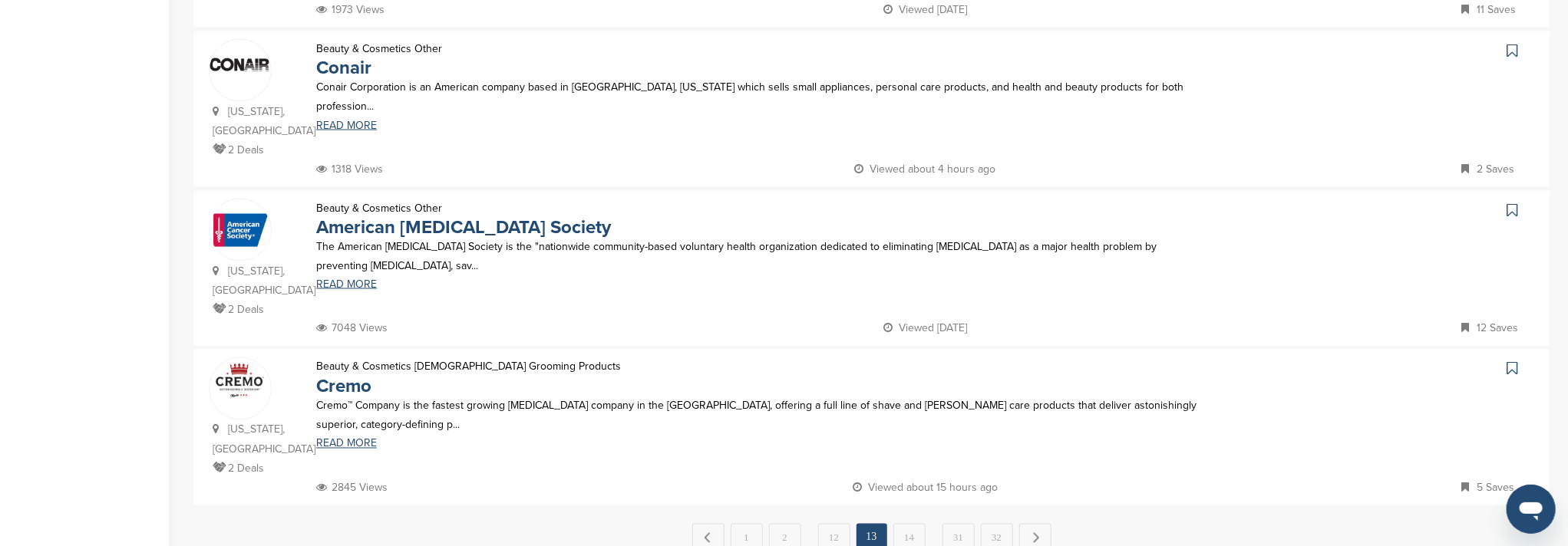
click at [832, 524] on link "12" at bounding box center [833, 538] width 33 height 28
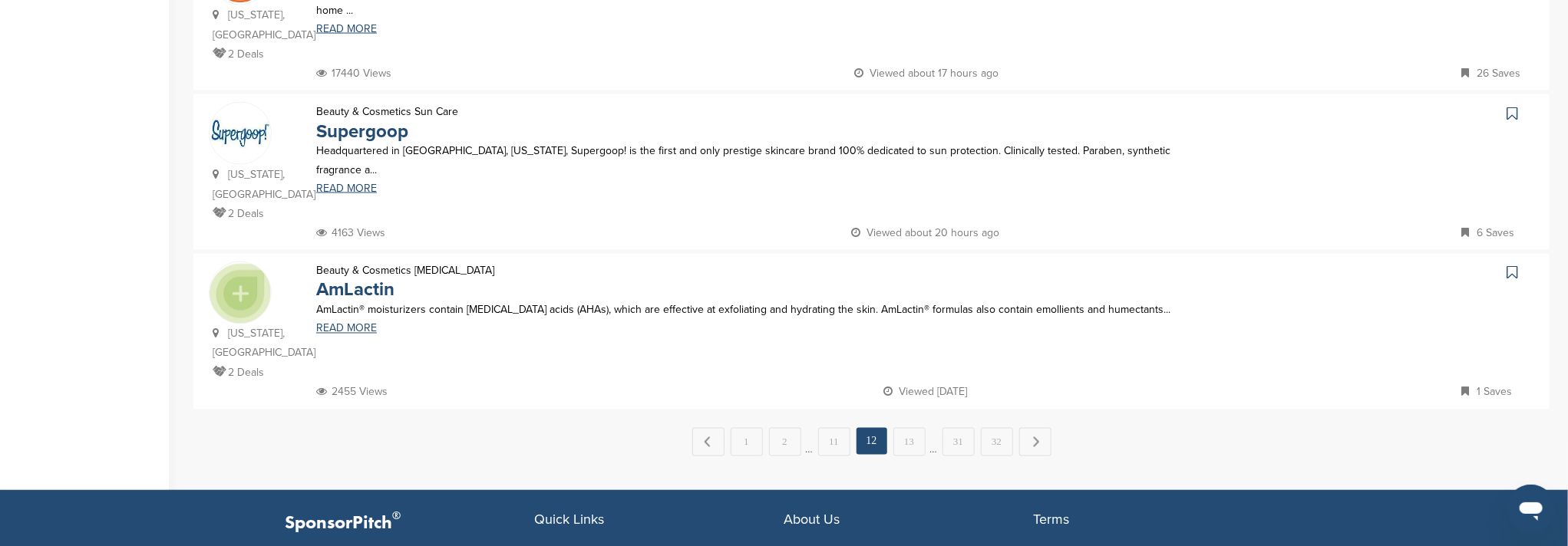
scroll to position [1533, 0]
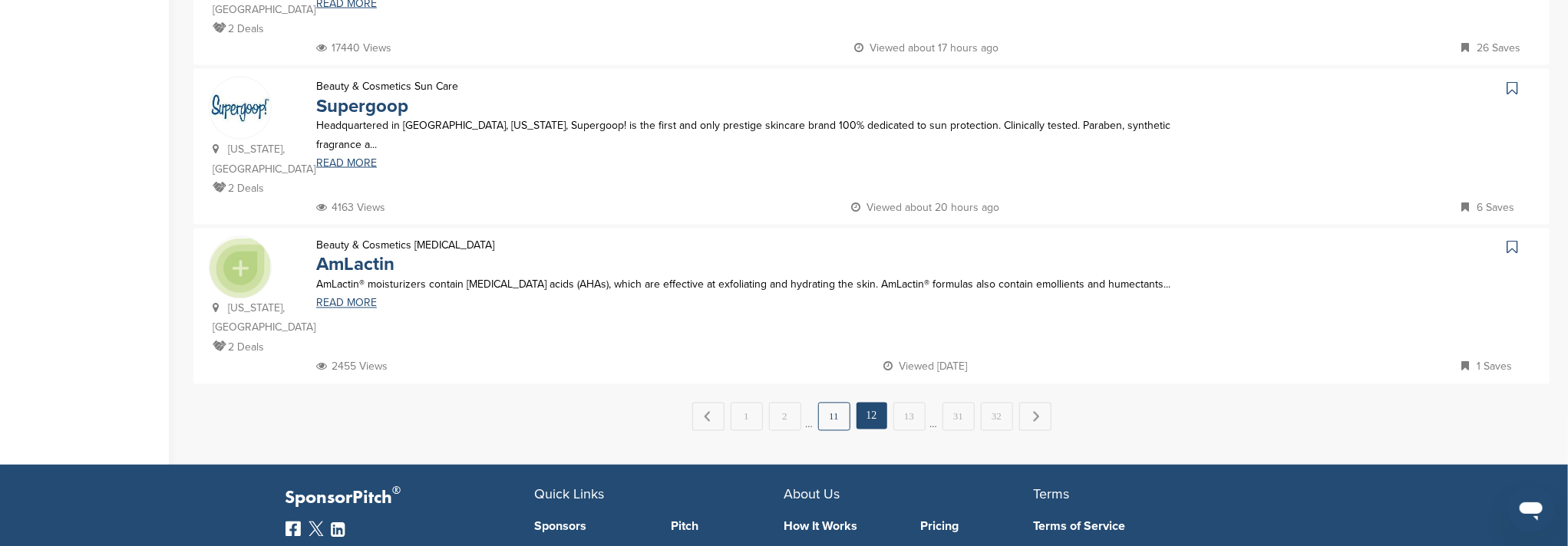
click at [842, 403] on link "11" at bounding box center [833, 416] width 33 height 28
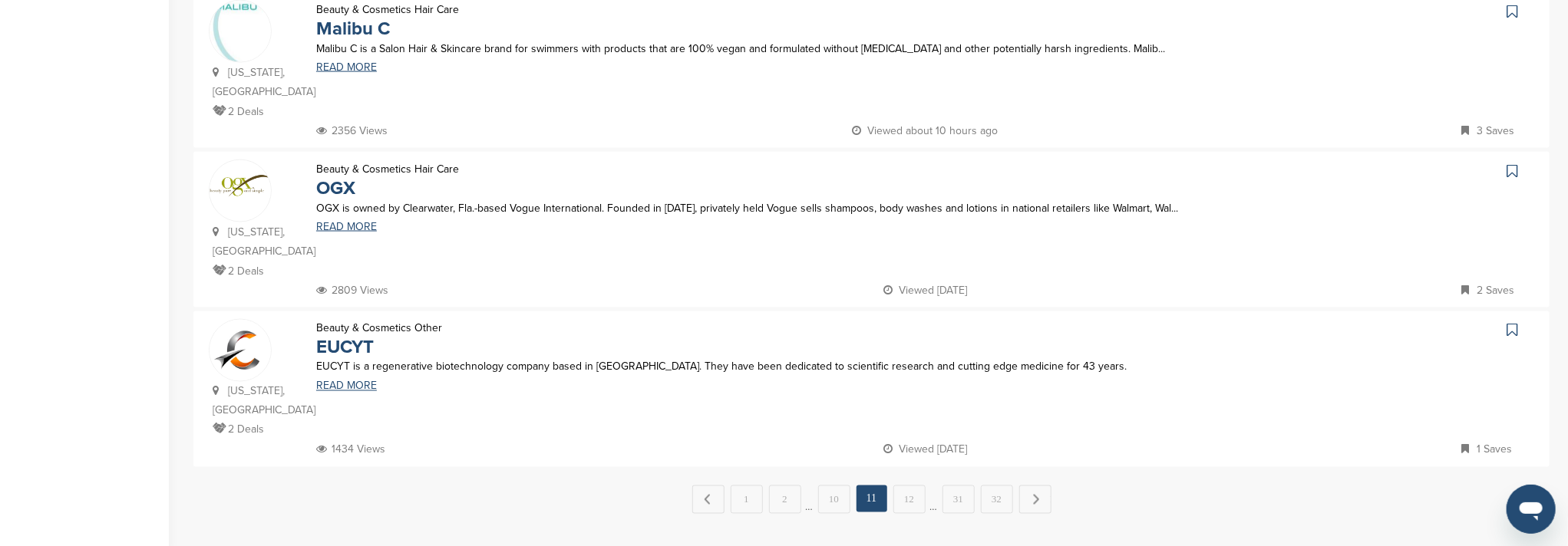
scroll to position [1534, 0]
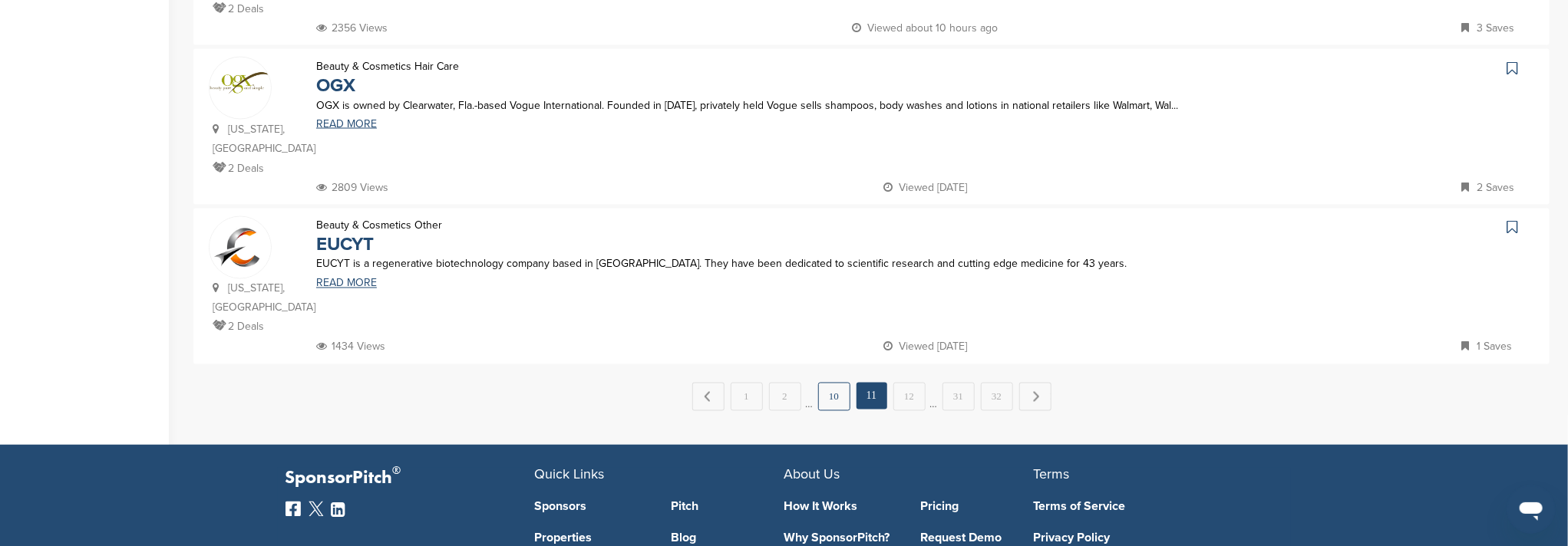
click at [823, 383] on link "10" at bounding box center [833, 397] width 33 height 28
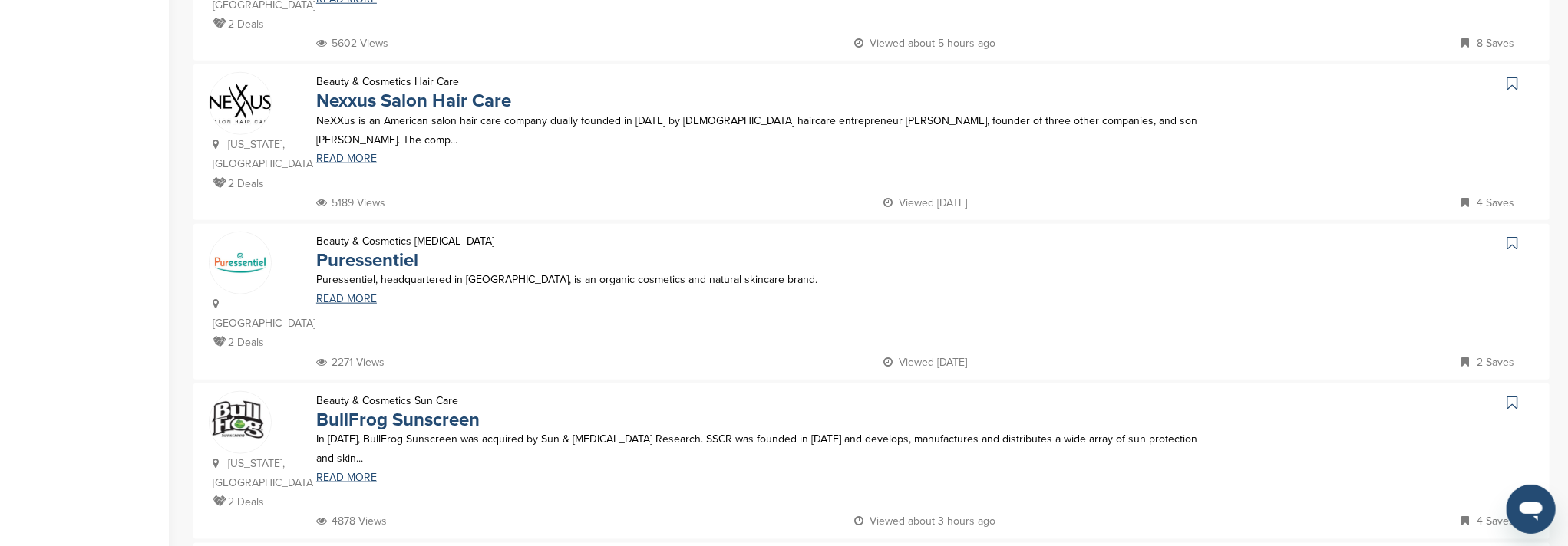
scroll to position [1431, 0]
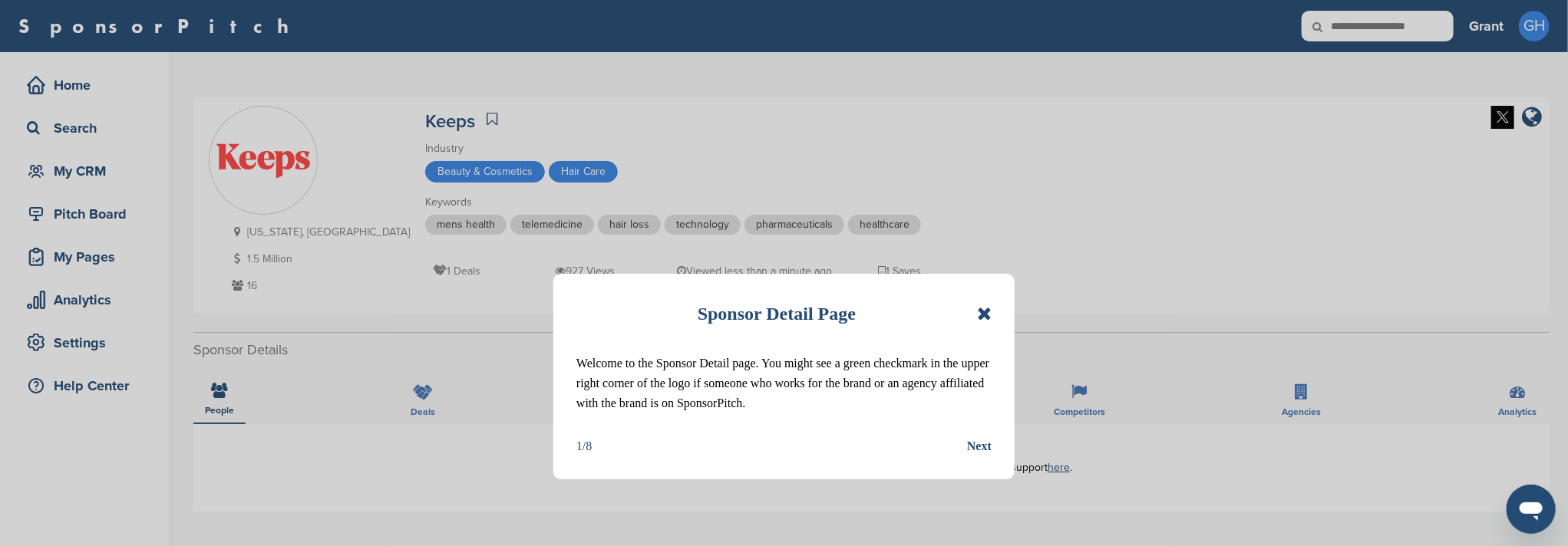
click at [987, 315] on icon at bounding box center [984, 314] width 15 height 19
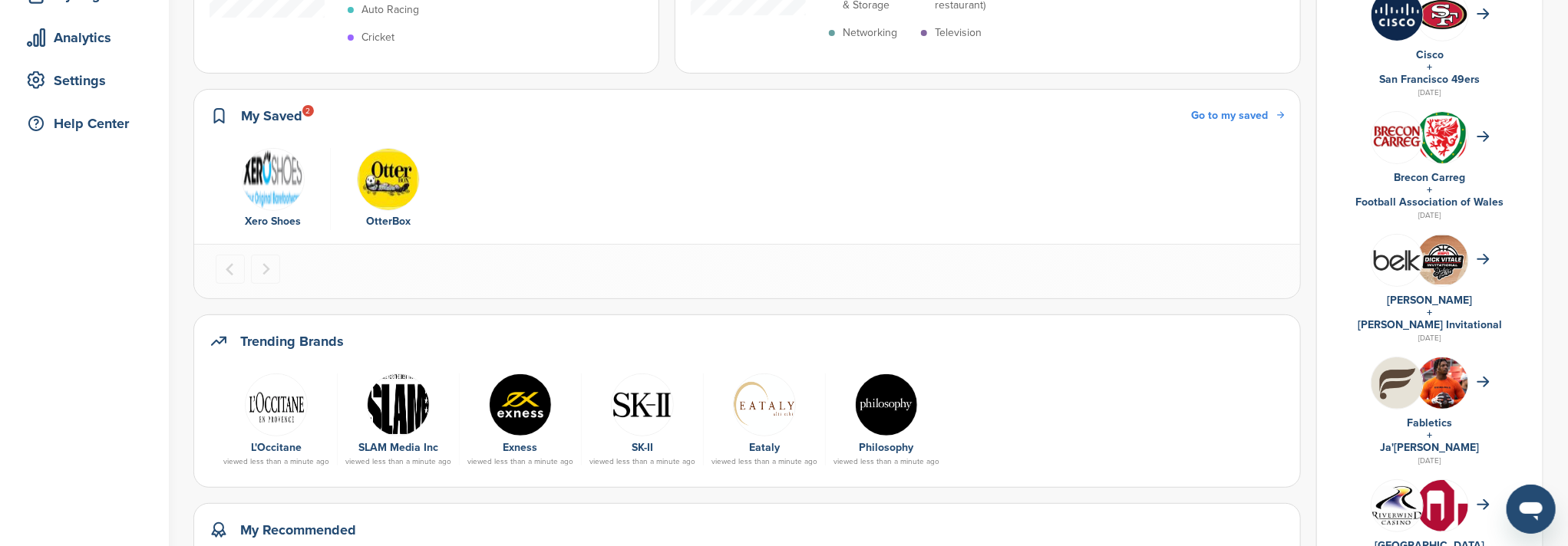
scroll to position [511, 0]
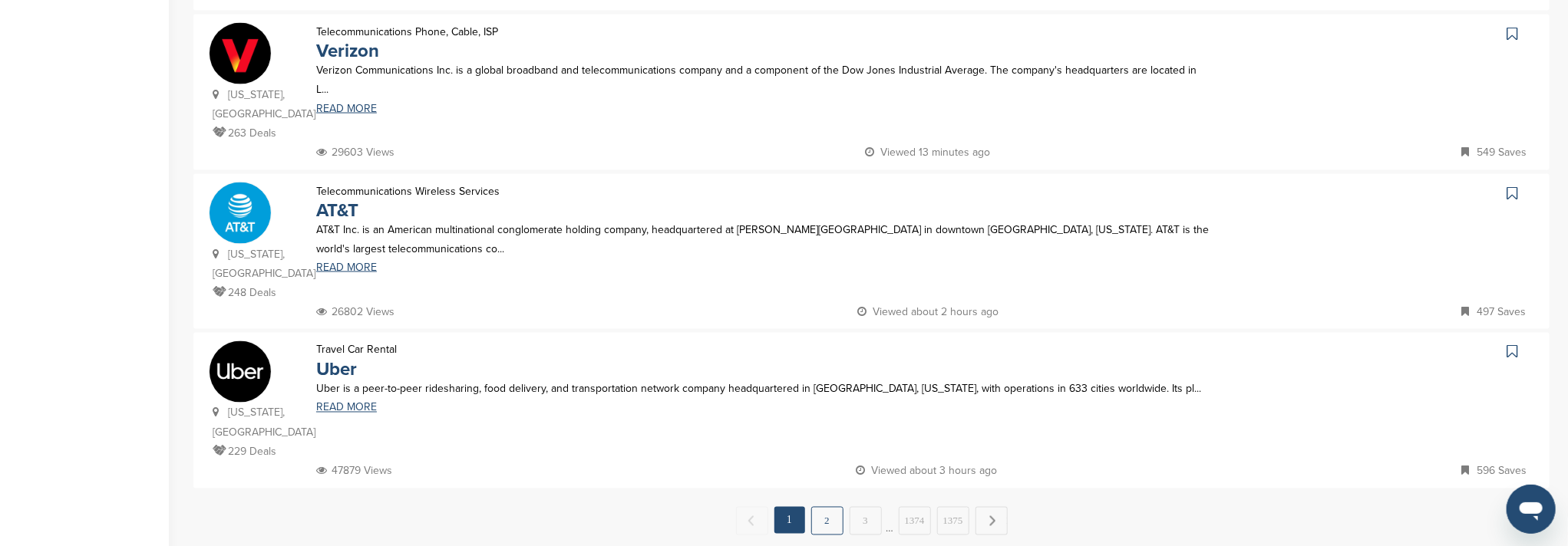
click at [835, 507] on link "2" at bounding box center [827, 521] width 33 height 28
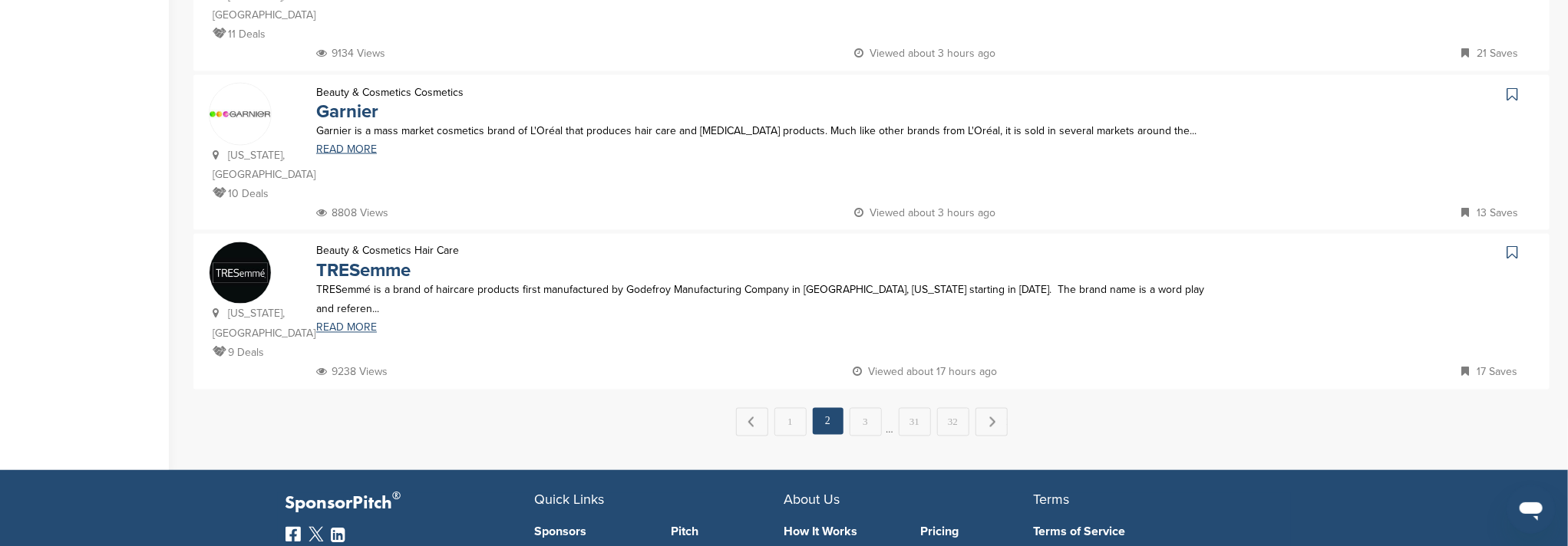
scroll to position [1533, 0]
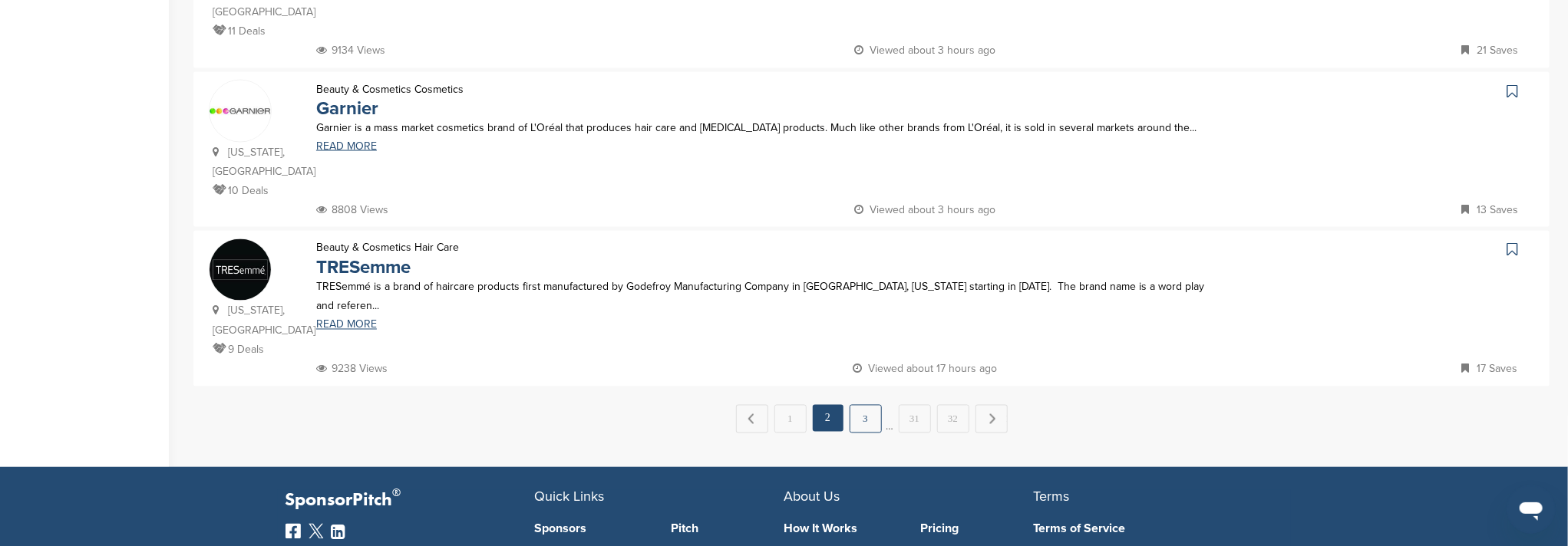
click at [867, 405] on link "3" at bounding box center [865, 419] width 33 height 28
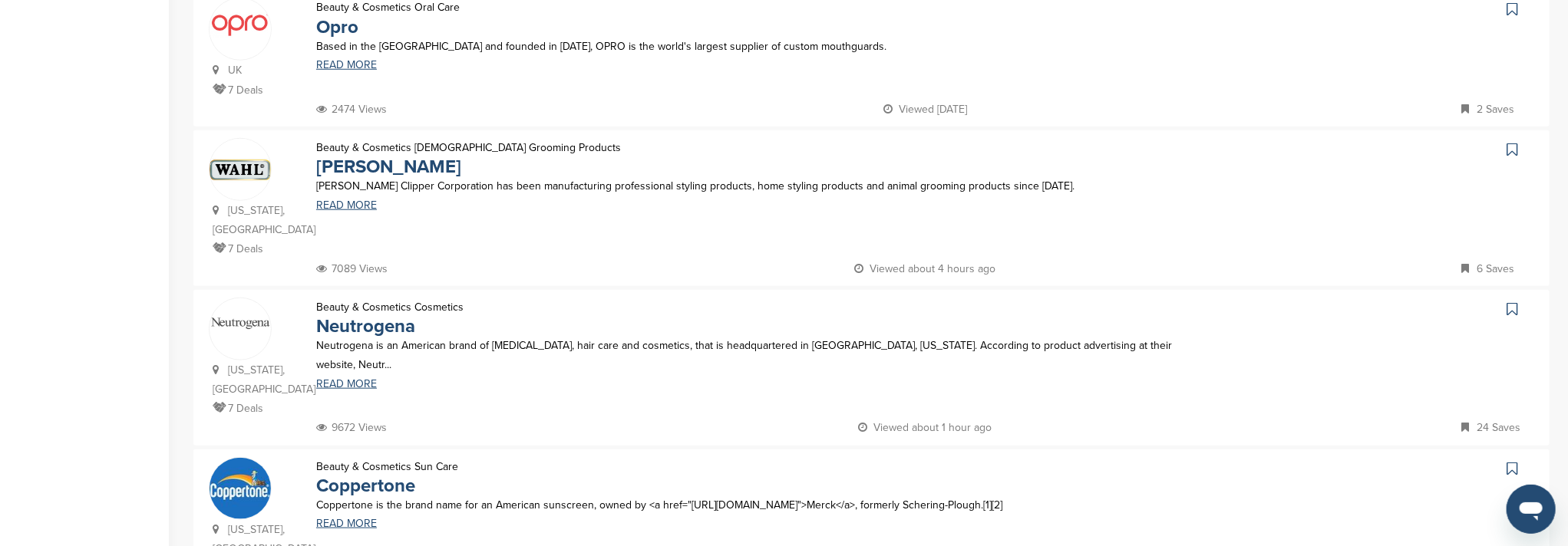
scroll to position [1431, 0]
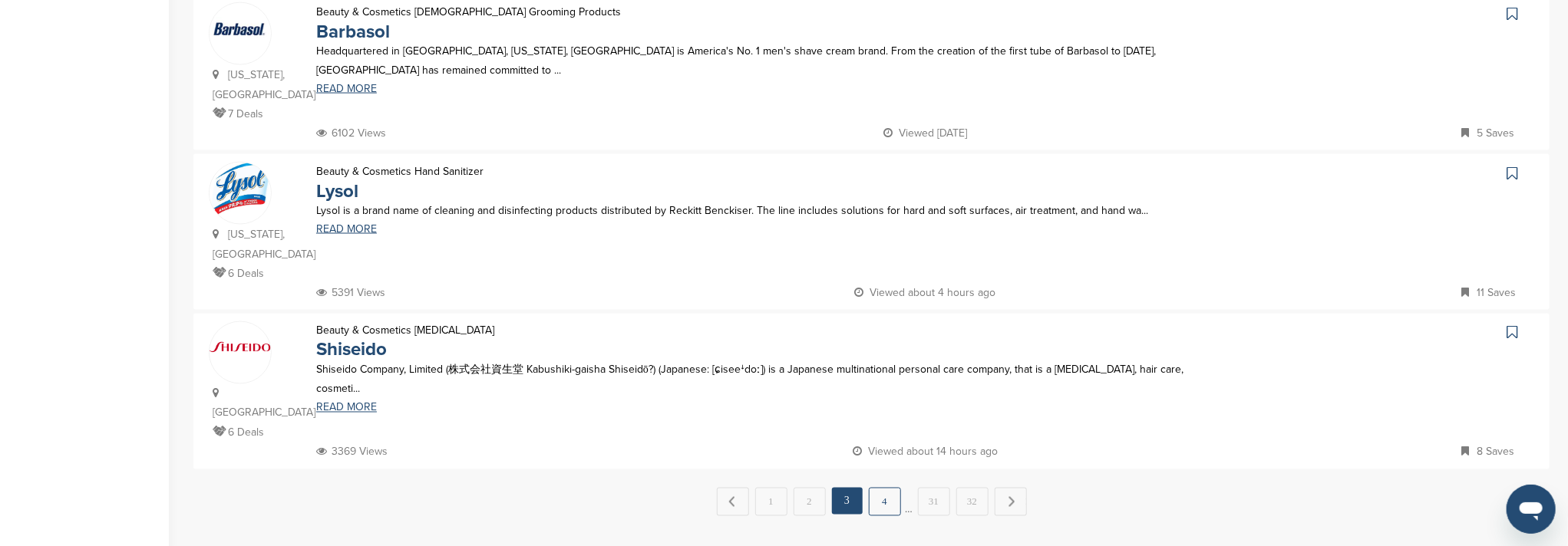
click at [878, 487] on link "4" at bounding box center [885, 501] width 33 height 28
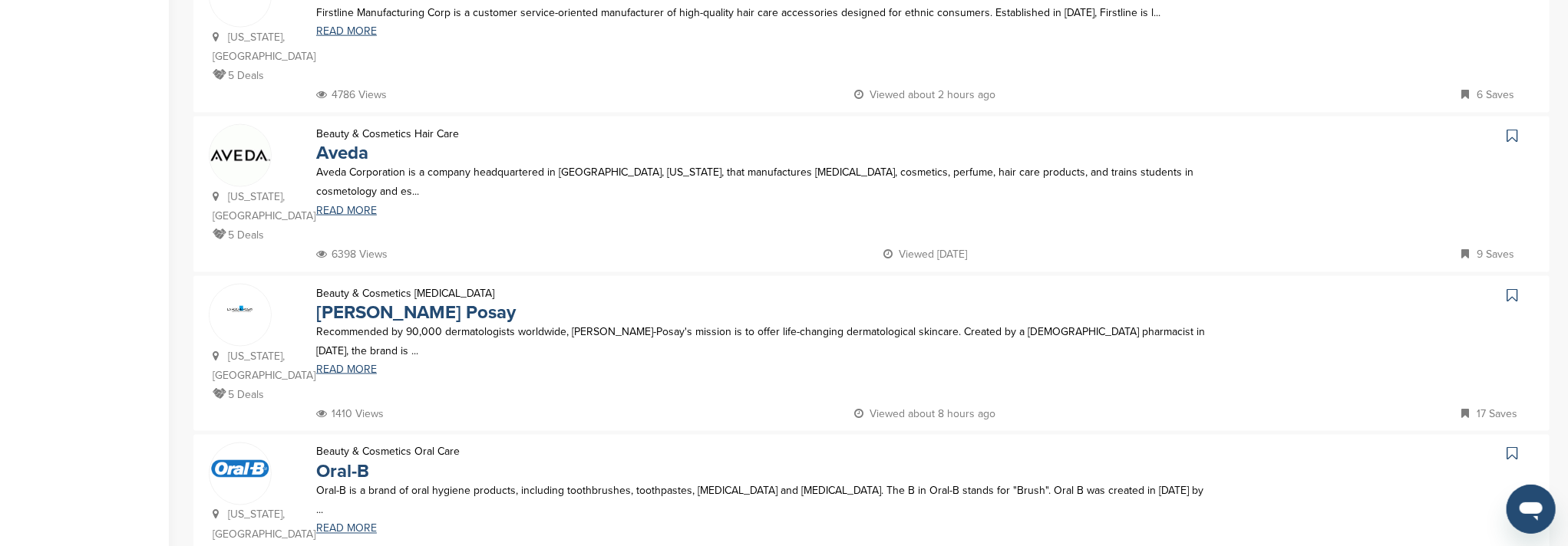
scroll to position [1704, 0]
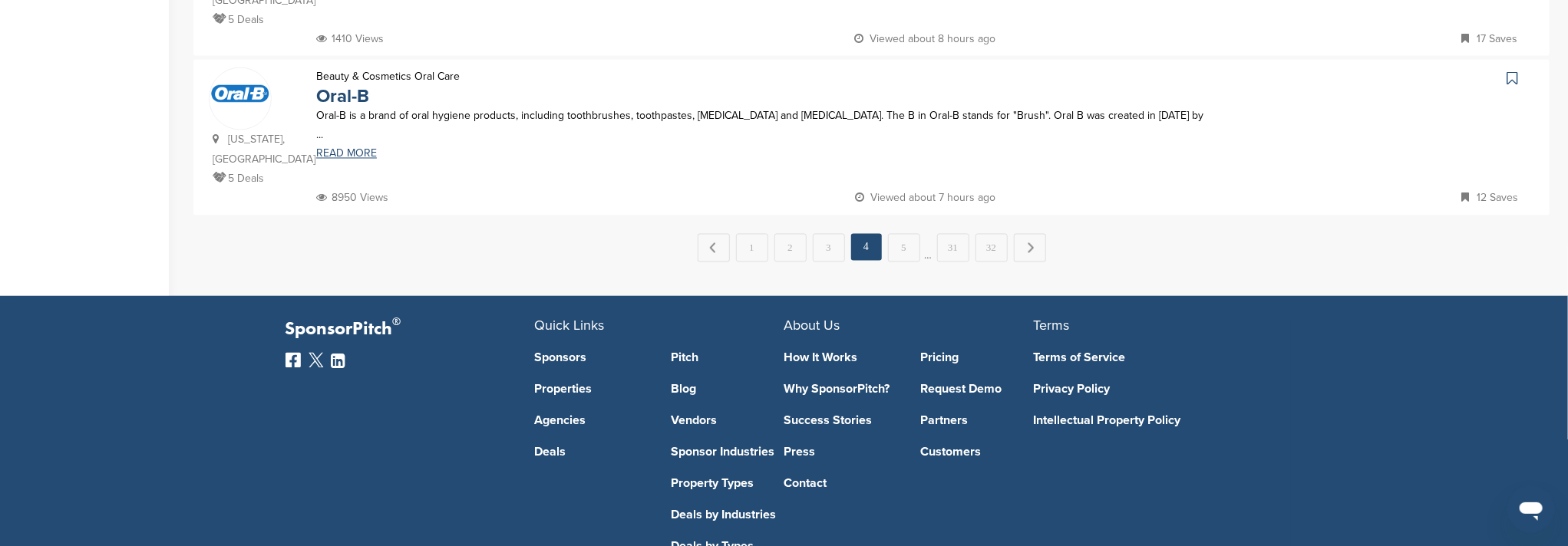
click at [907, 234] on link "5" at bounding box center [903, 248] width 33 height 28
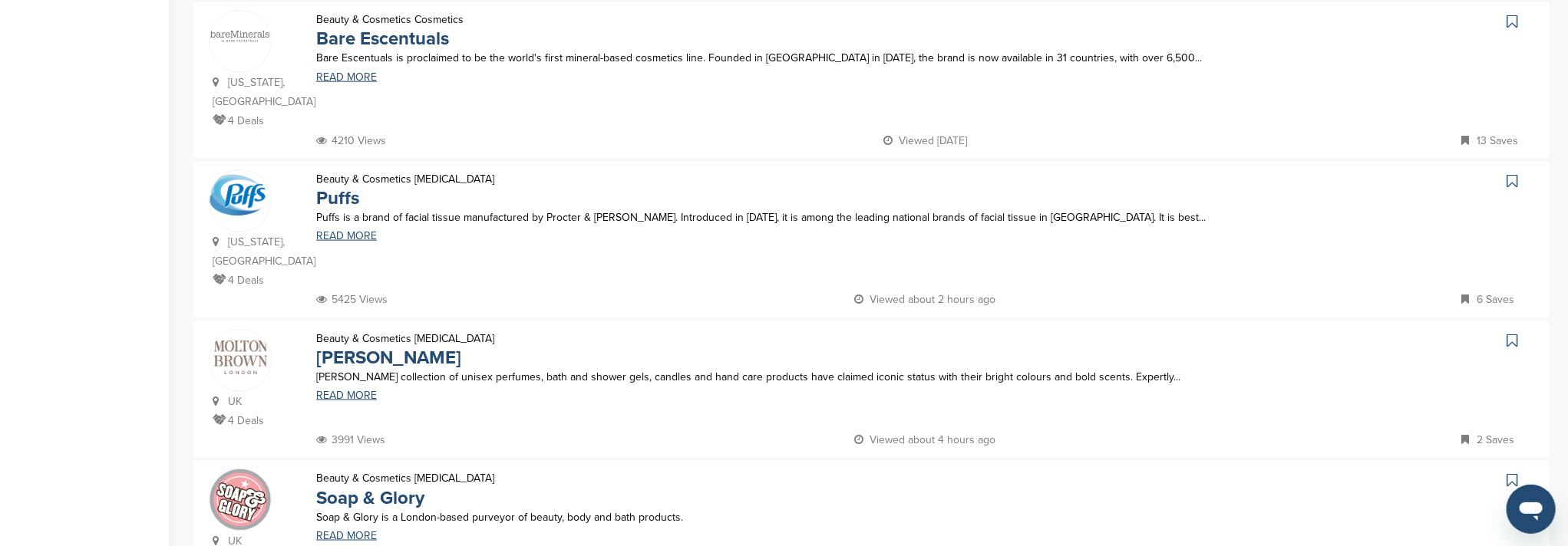
scroll to position [1431, 0]
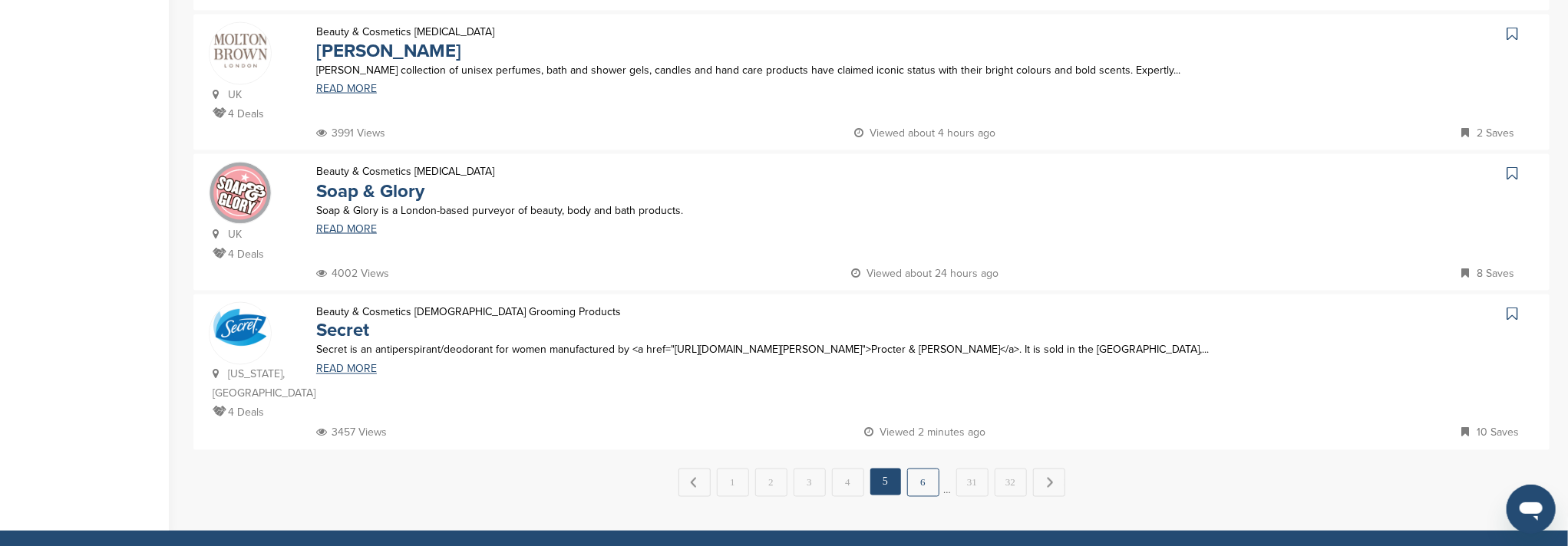
click at [919, 469] on link "6" at bounding box center [923, 483] width 33 height 28
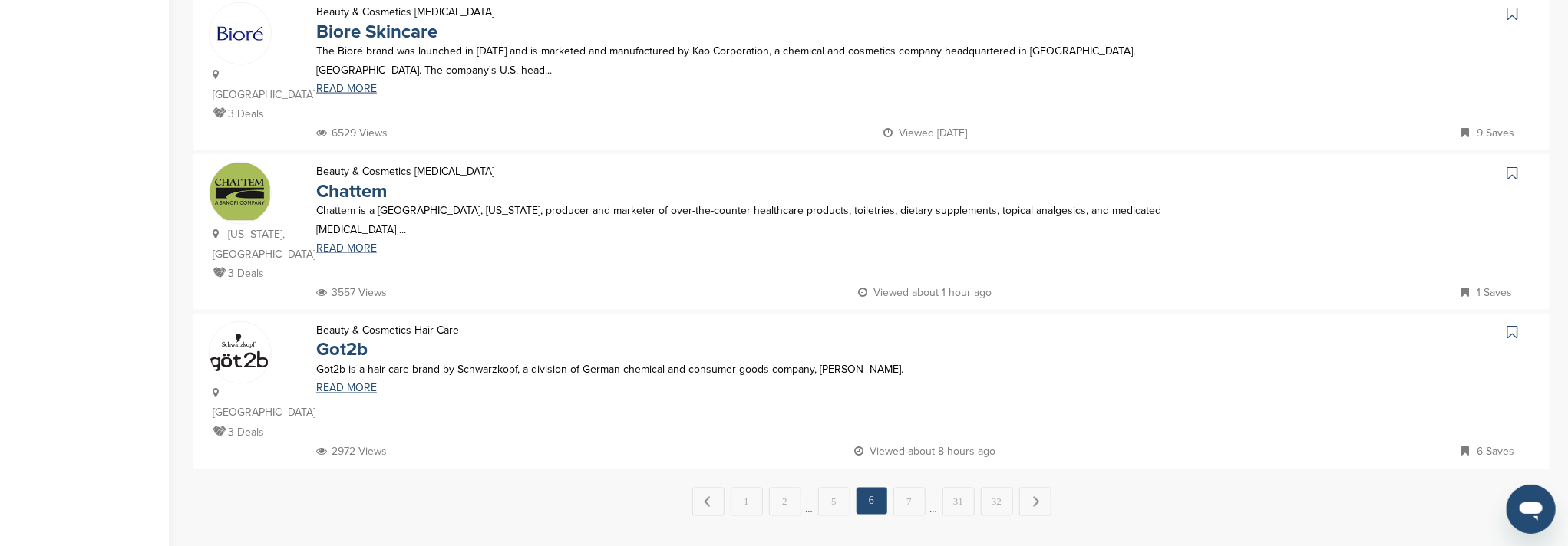
click at [908, 487] on link "7" at bounding box center [909, 501] width 33 height 28
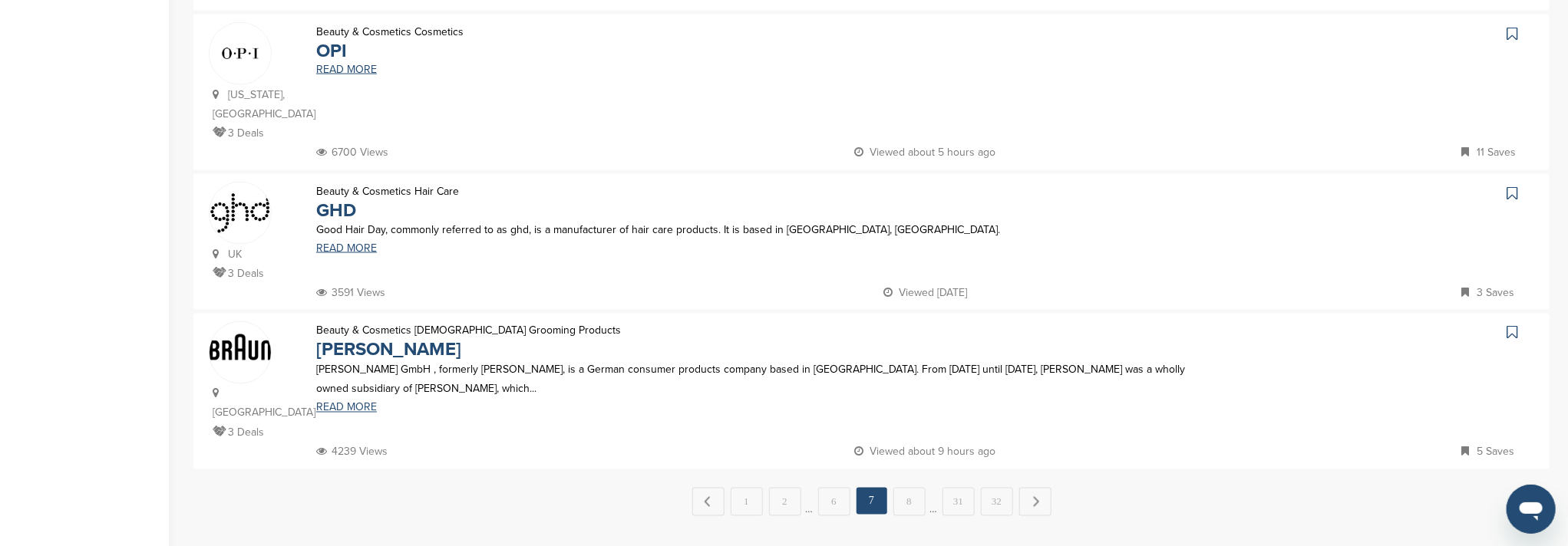
scroll to position [0, 0]
